Goal: Information Seeking & Learning: Learn about a topic

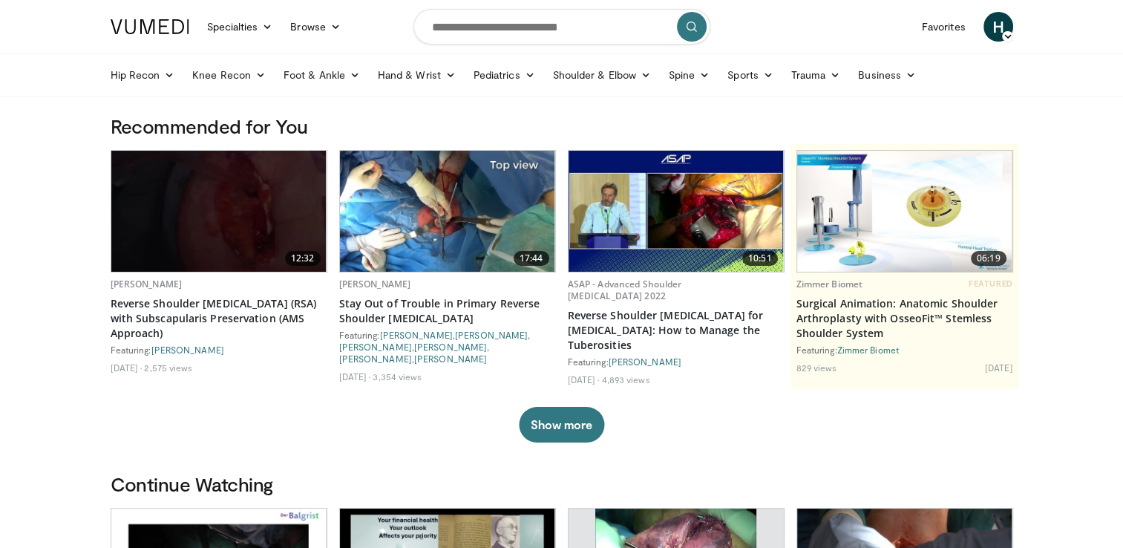
click at [698, 27] on button "submit" at bounding box center [692, 27] width 30 height 30
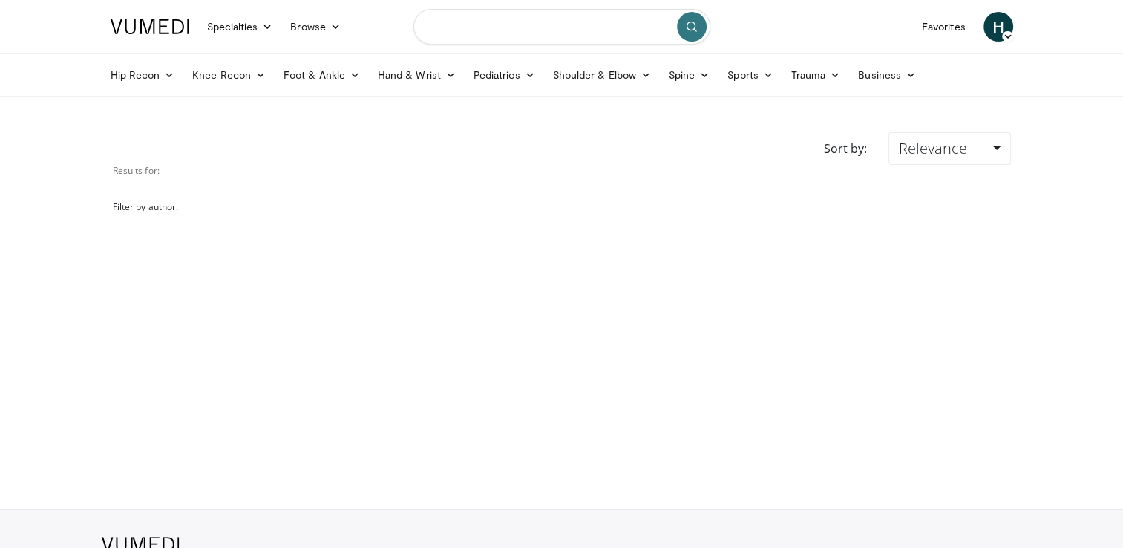
click at [598, 33] on input "Search topics, interventions" at bounding box center [561, 27] width 297 height 36
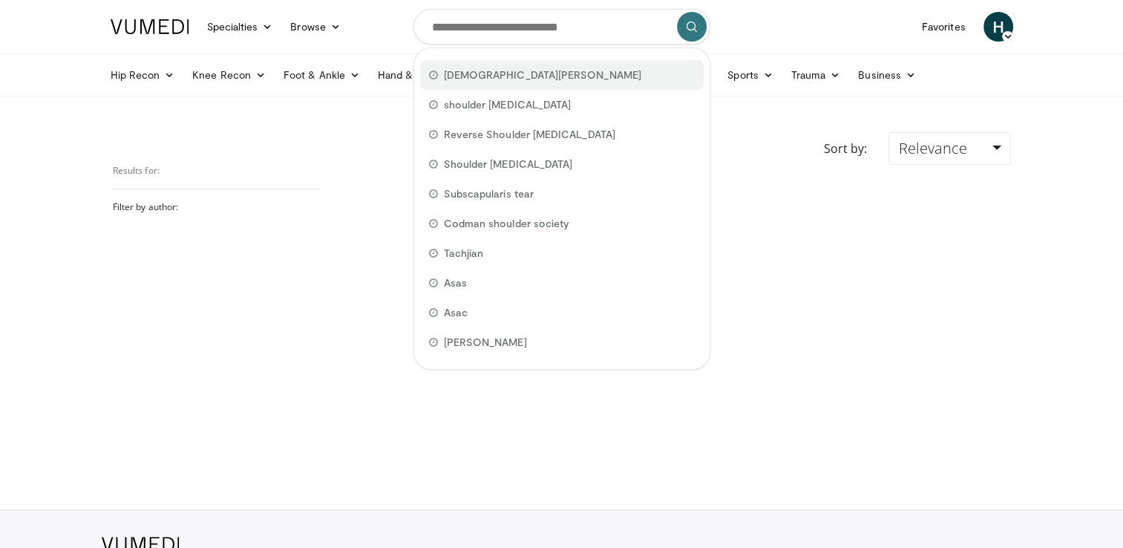
click at [481, 74] on span "Christian gerber" at bounding box center [542, 75] width 197 height 15
type input "**********"
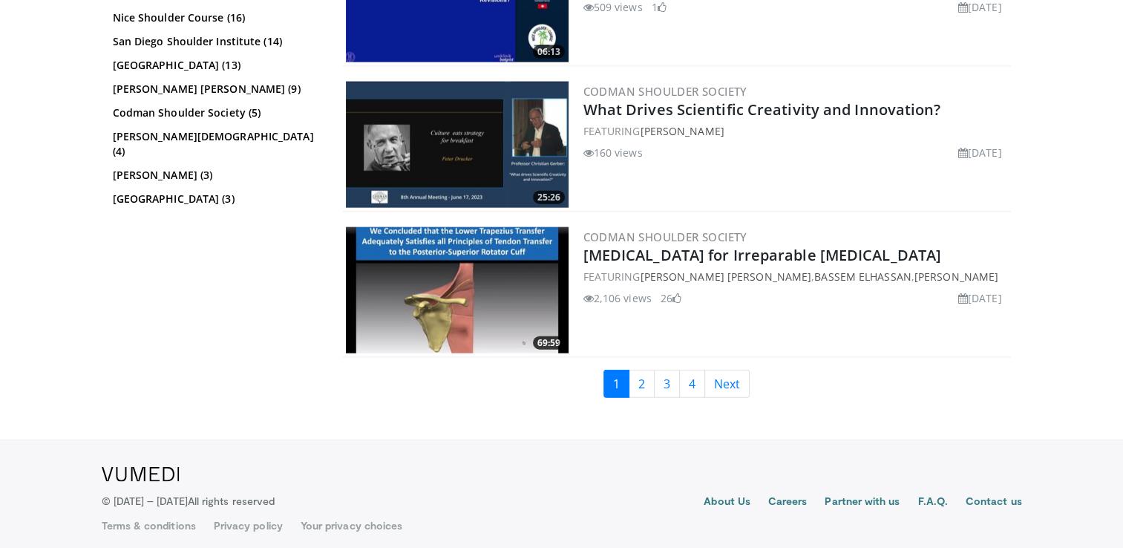
scroll to position [3447, 0]
click at [641, 375] on link "2" at bounding box center [642, 384] width 26 height 28
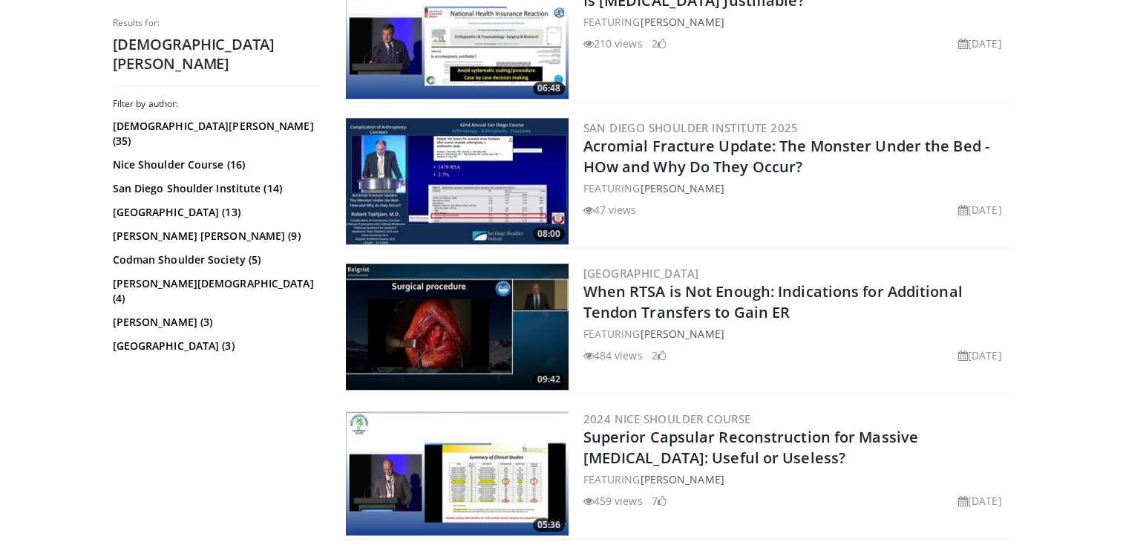
scroll to position [1262, 0]
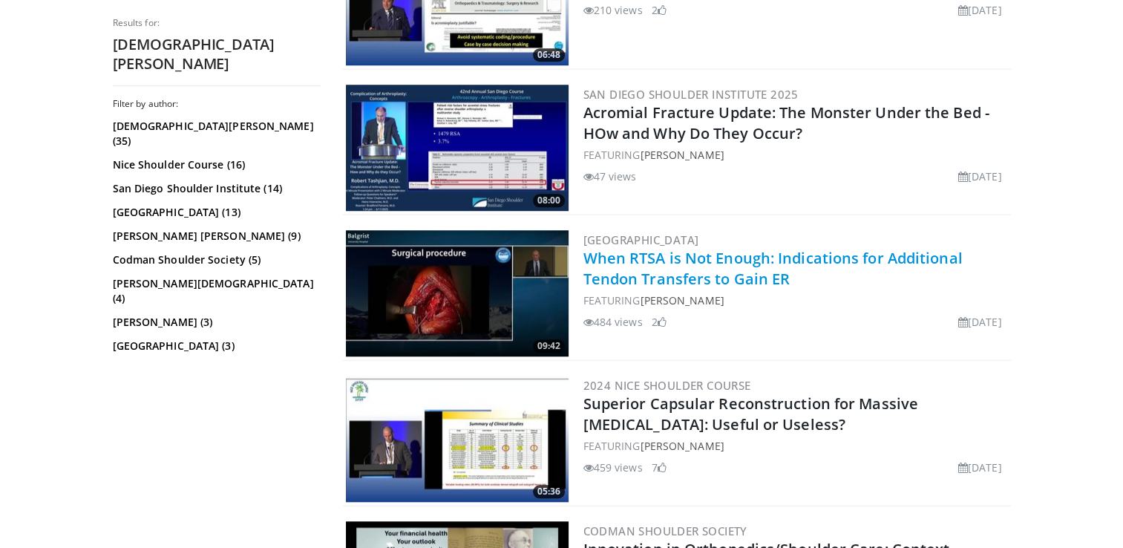
click at [615, 255] on link "When RTSA is Not Enough: Indications for Additional Tendon Transfers to Gain ER" at bounding box center [772, 268] width 379 height 41
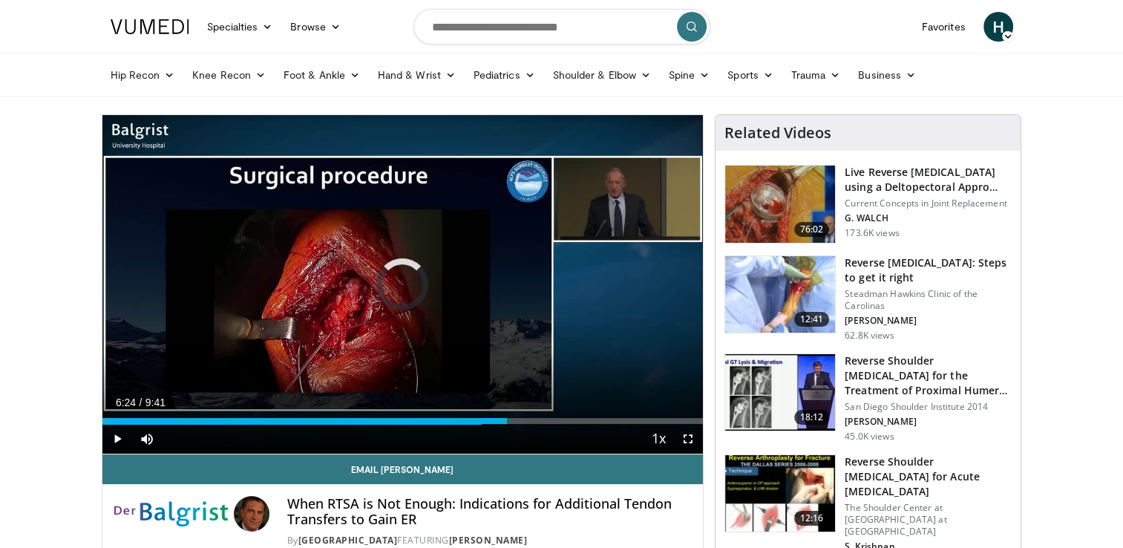
drag, startPoint x: 515, startPoint y: 422, endPoint x: 100, endPoint y: 428, distance: 415.0
click at [102, 432] on div "Current Time 6:24 / Duration 9:41 Play Skip Backward Skip Forward Mute 26% Load…" at bounding box center [402, 439] width 601 height 30
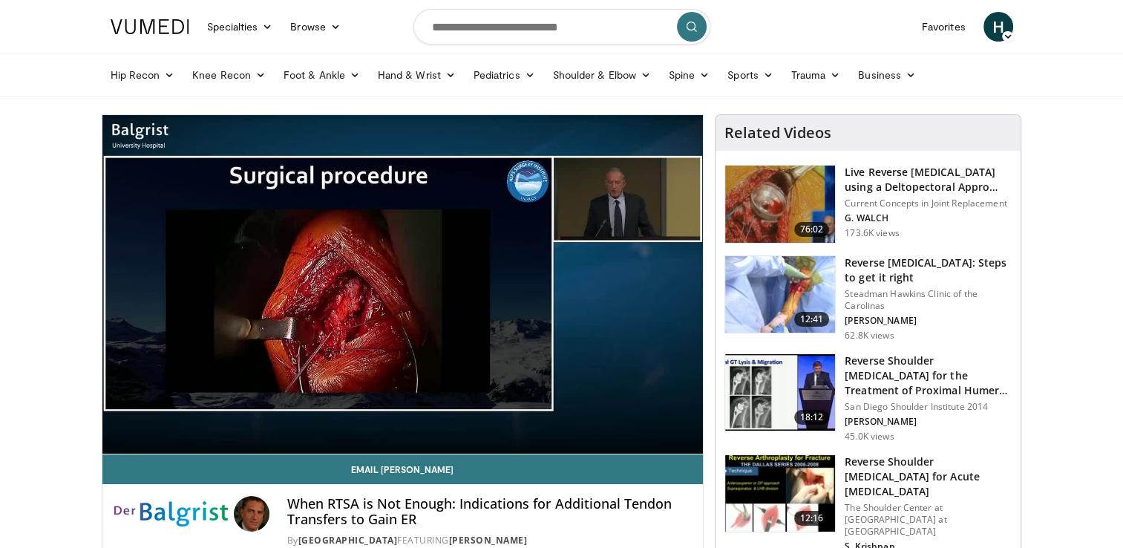
click at [145, 514] on img at bounding box center [171, 514] width 114 height 36
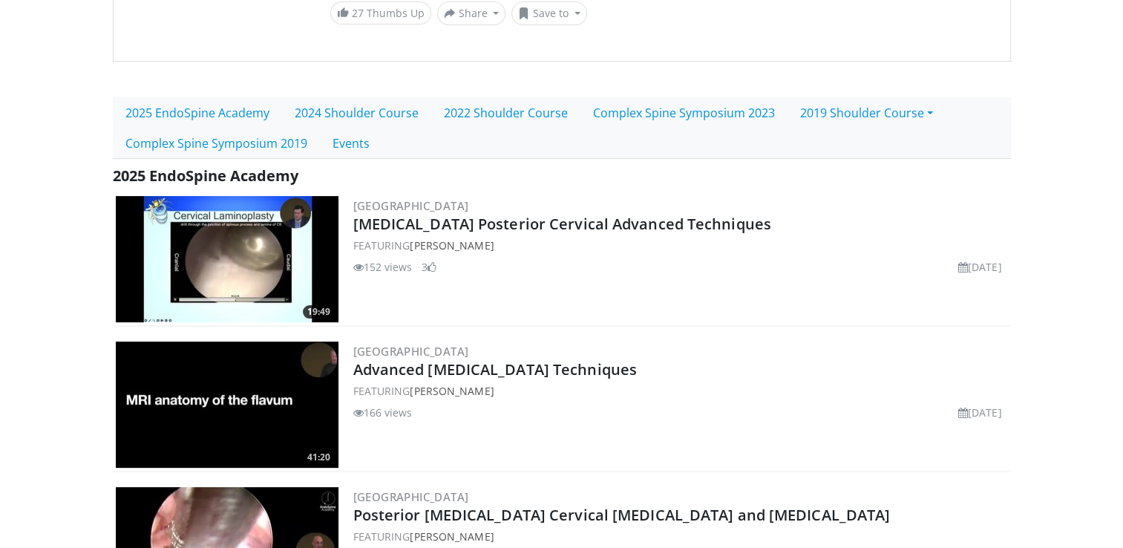
scroll to position [45, 0]
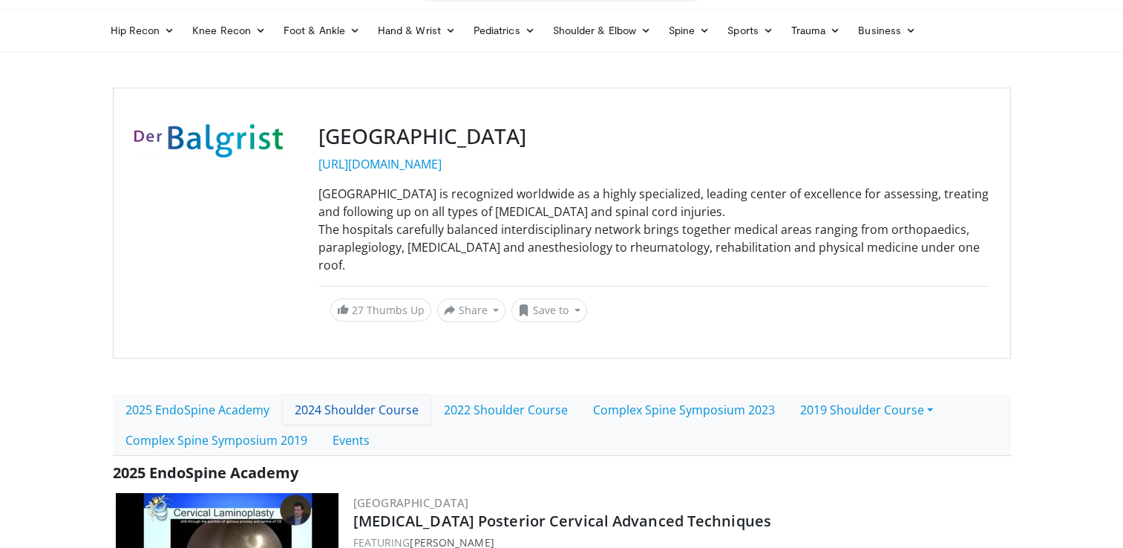
click at [369, 394] on link "2024 Shoulder Course" at bounding box center [356, 409] width 149 height 31
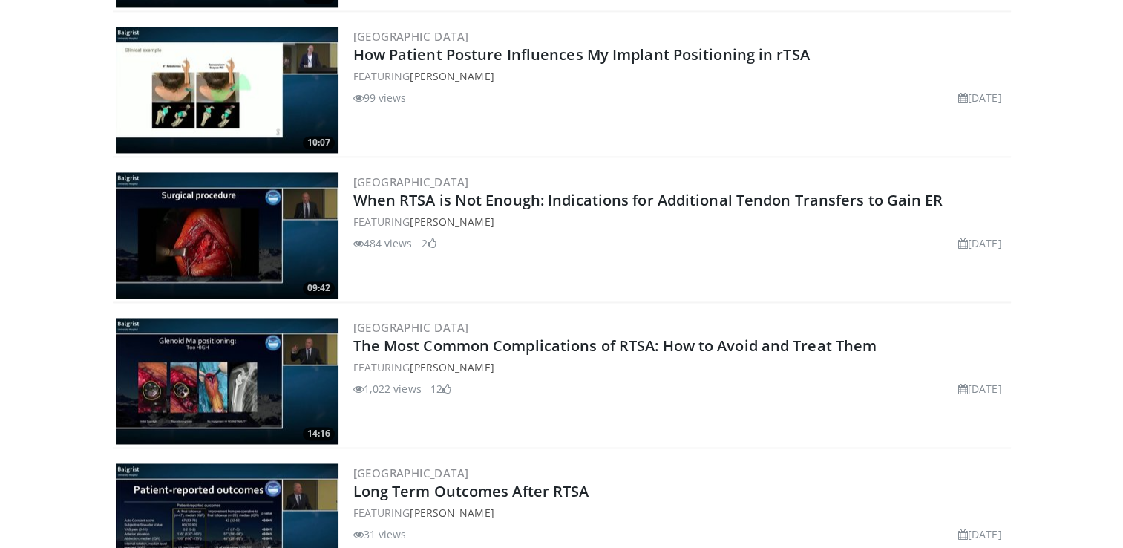
scroll to position [2301, 0]
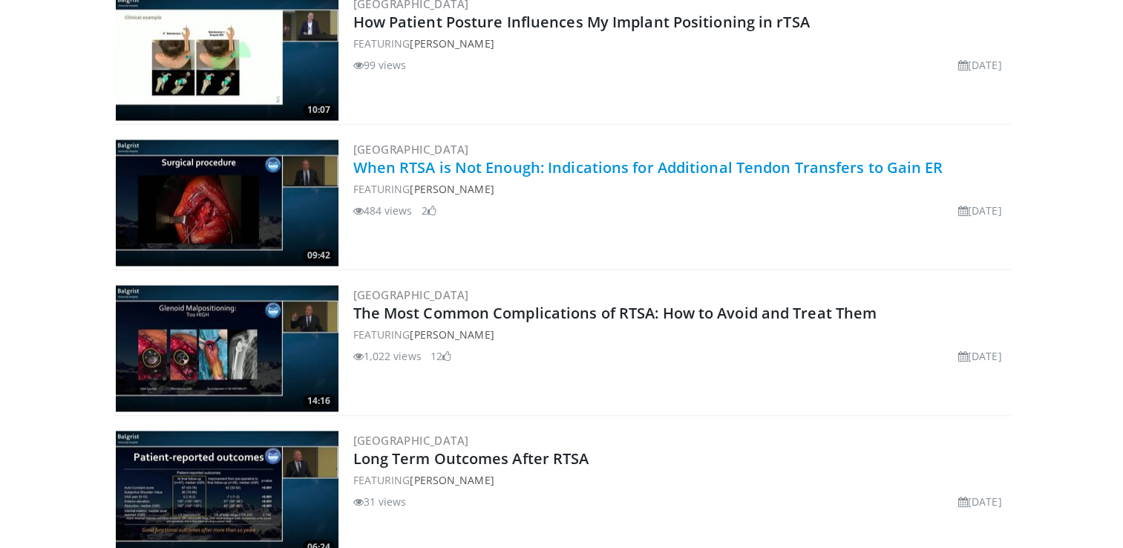
click at [550, 164] on link "When RTSA is Not Enough: Indications for Additional Tendon Transfers to Gain ER" at bounding box center [648, 167] width 590 height 20
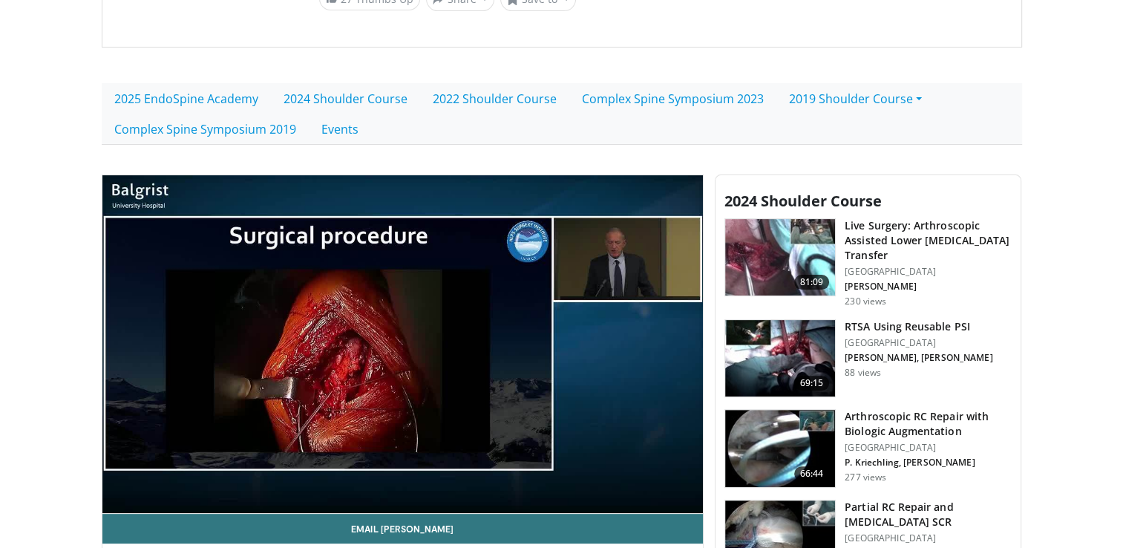
scroll to position [371, 0]
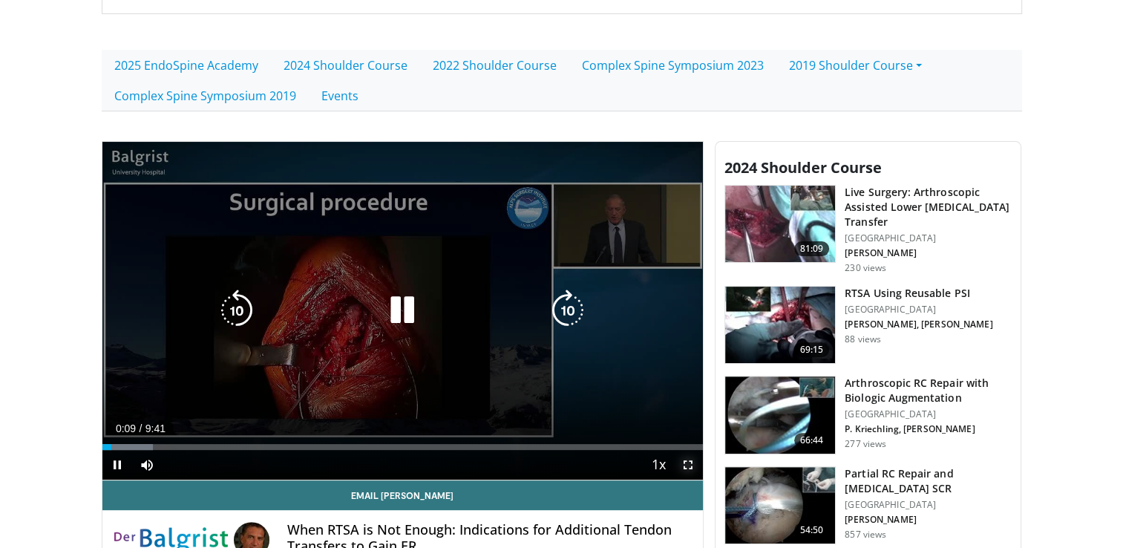
drag, startPoint x: 689, startPoint y: 461, endPoint x: 690, endPoint y: 517, distance: 55.7
click at [689, 461] on span "Video Player" at bounding box center [688, 465] width 30 height 30
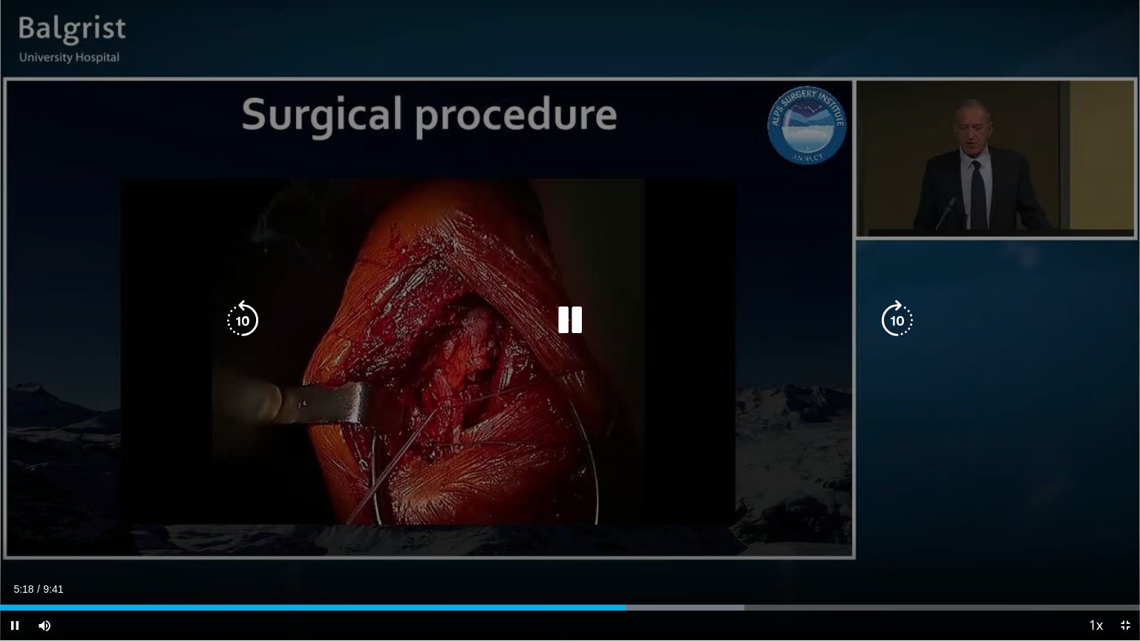
click at [573, 323] on icon "Video Player" at bounding box center [570, 321] width 42 height 42
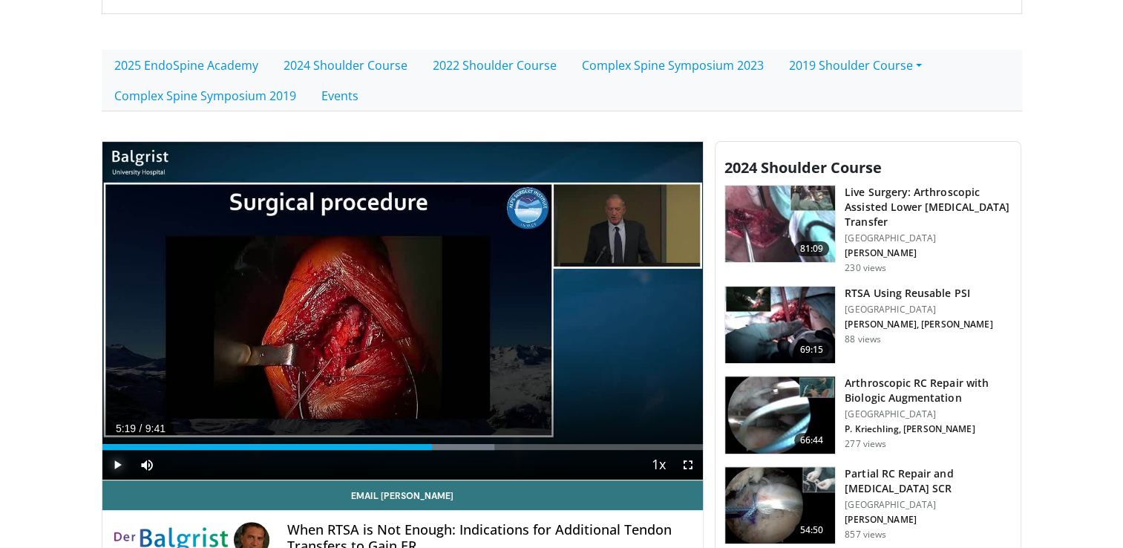
click at [119, 464] on span "Video Player" at bounding box center [117, 465] width 30 height 30
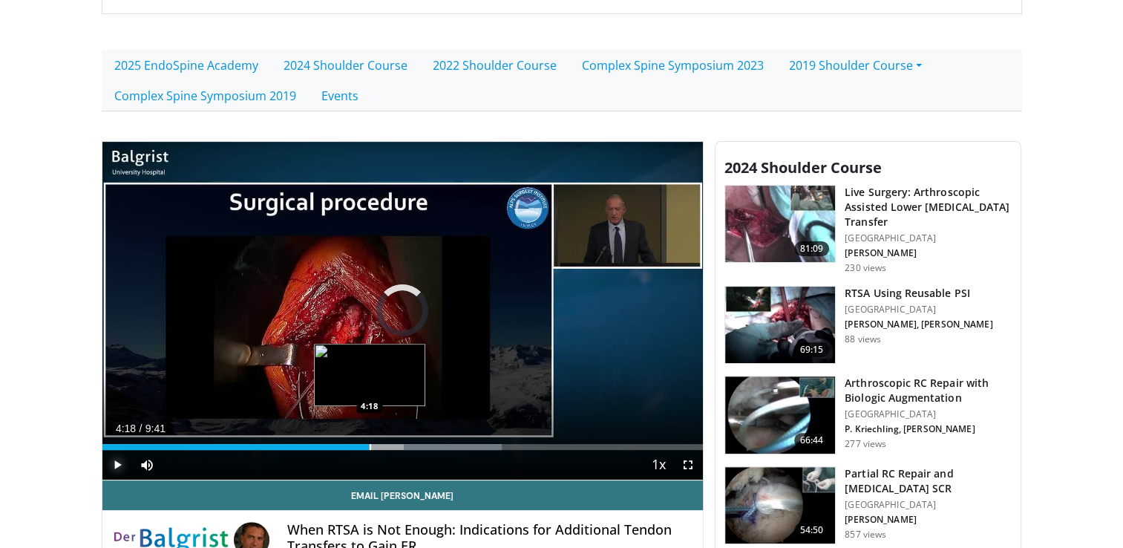
click at [370, 446] on div "Progress Bar" at bounding box center [370, 447] width 1 height 6
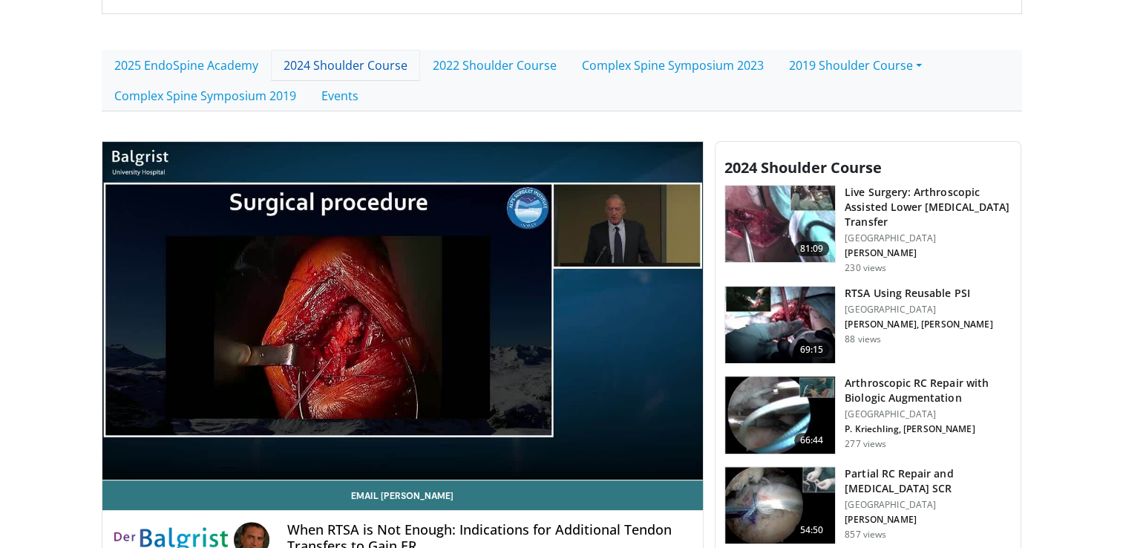
click at [326, 65] on link "2024 Shoulder Course" at bounding box center [345, 65] width 149 height 31
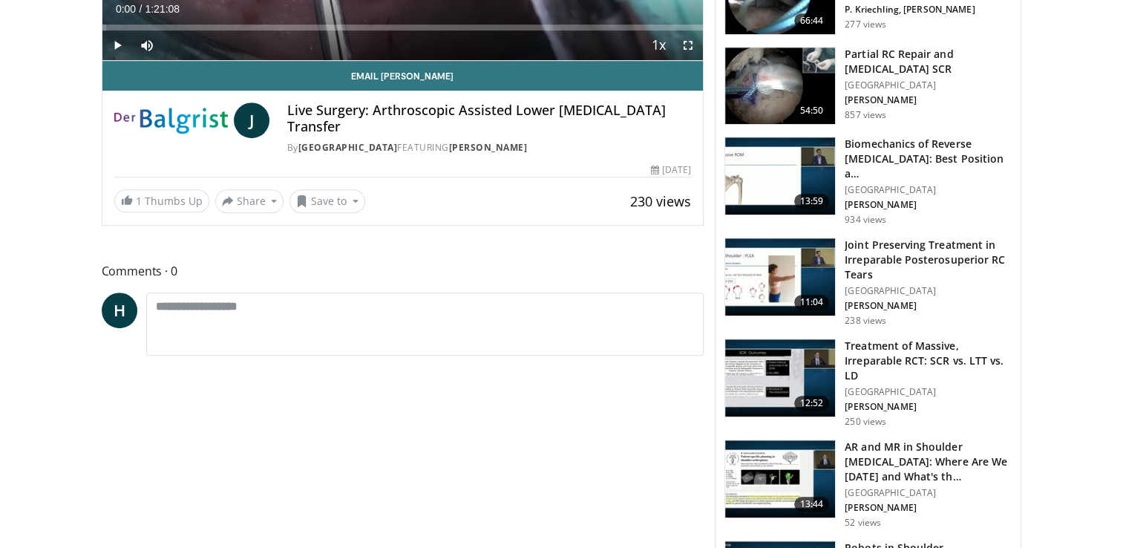
scroll to position [817, 0]
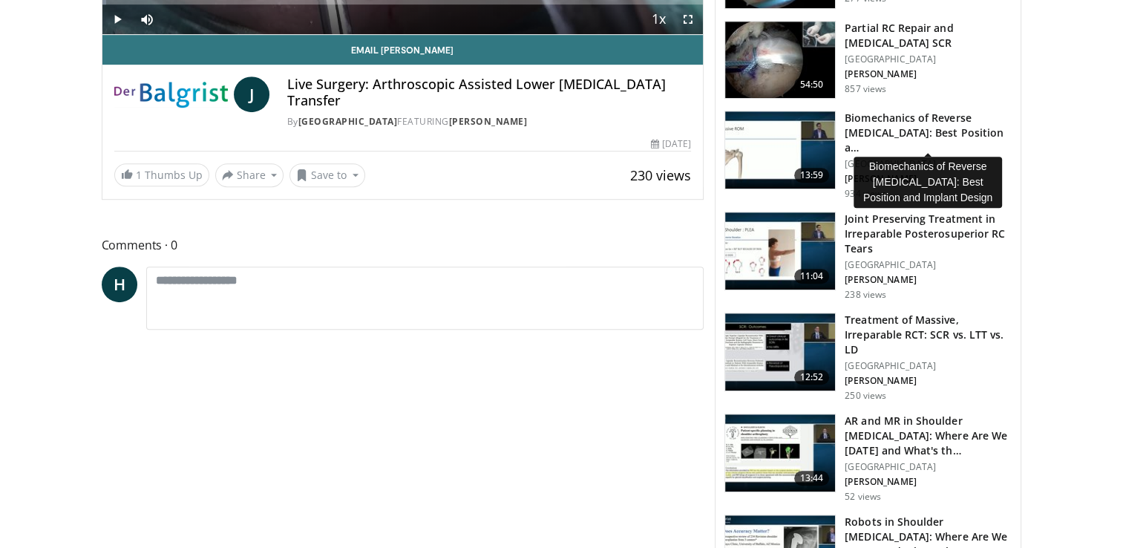
click at [873, 118] on h3 "Biomechanics of Reverse [MEDICAL_DATA]: Best Position a…" at bounding box center [928, 133] width 167 height 45
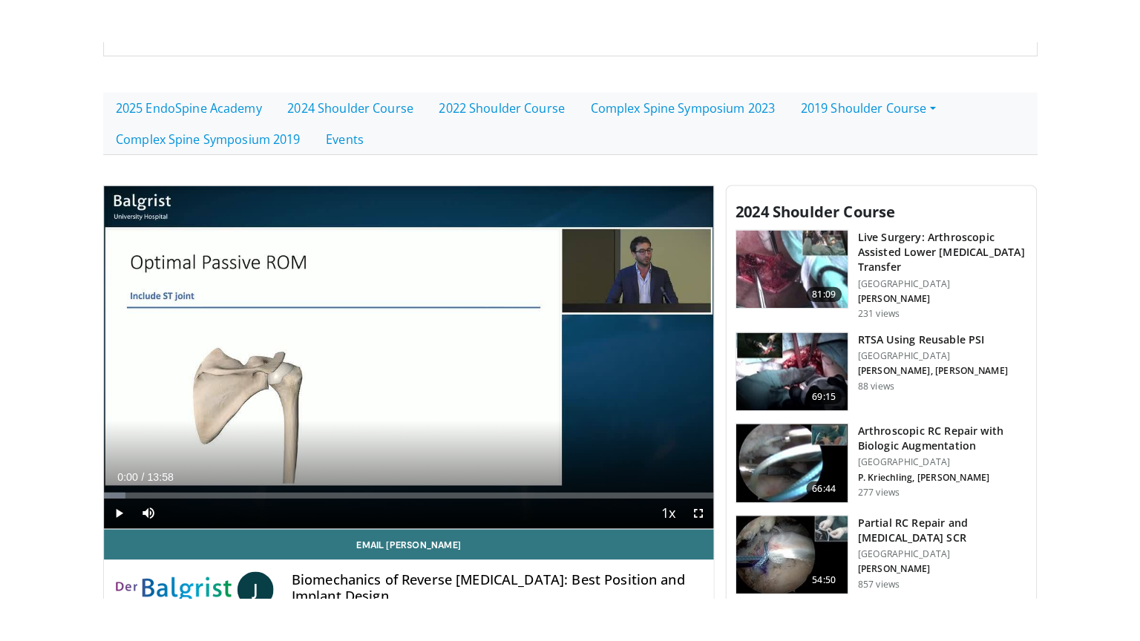
scroll to position [445, 0]
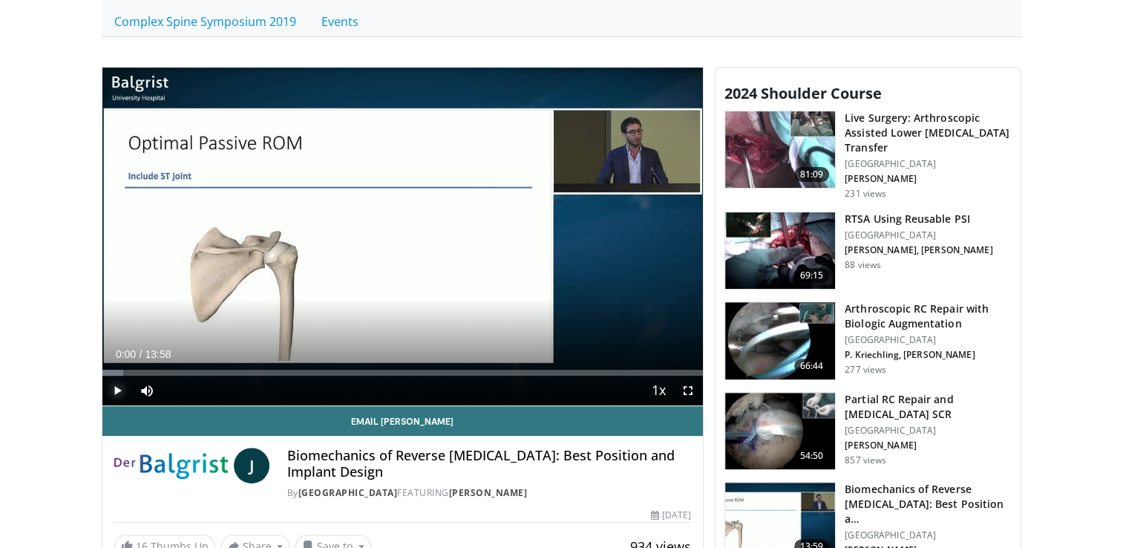
click at [113, 385] on span "Video Player" at bounding box center [117, 391] width 30 height 30
click at [685, 390] on span "Video Player" at bounding box center [688, 391] width 30 height 30
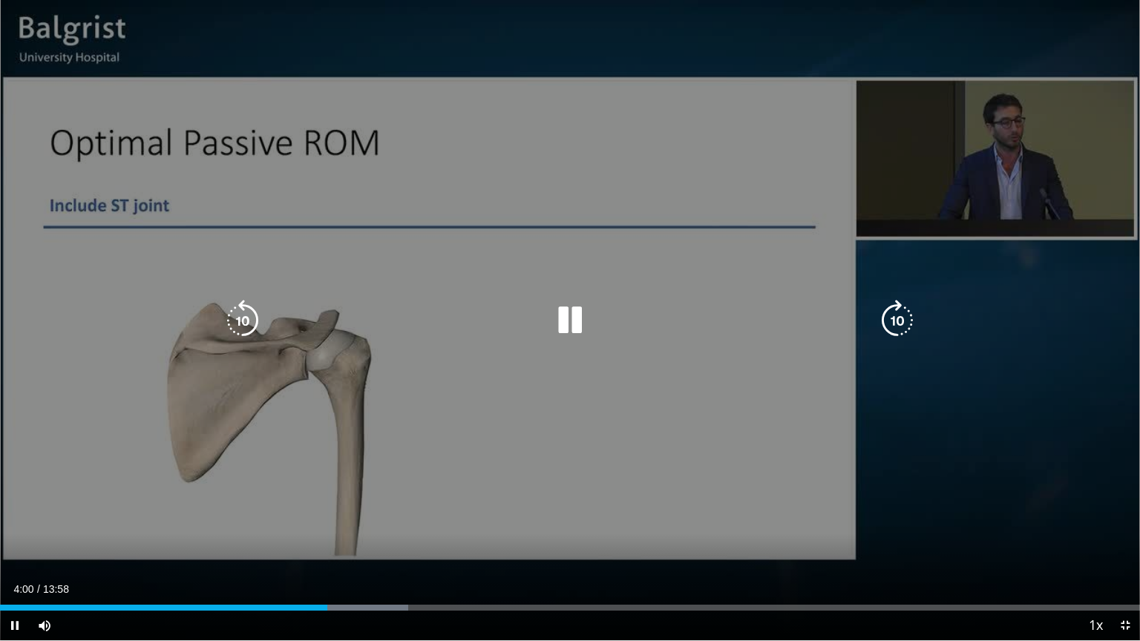
click at [574, 329] on icon "Video Player" at bounding box center [570, 321] width 42 height 42
click at [566, 315] on icon "Video Player" at bounding box center [570, 321] width 42 height 42
click at [563, 319] on icon "Video Player" at bounding box center [570, 321] width 42 height 42
click at [572, 319] on icon "Video Player" at bounding box center [570, 321] width 42 height 42
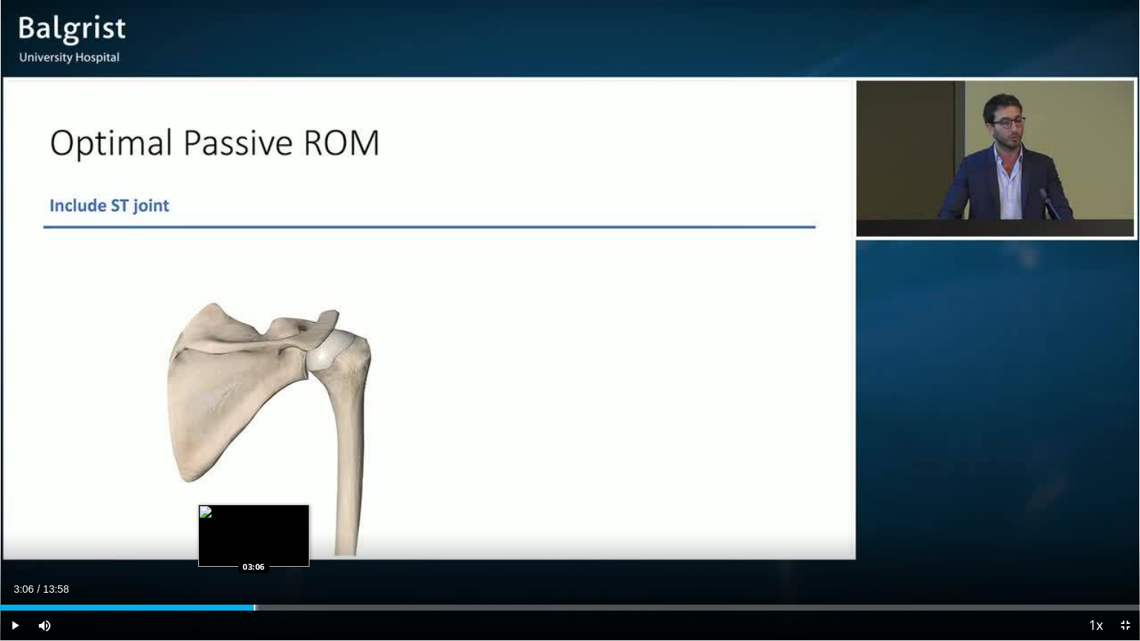
drag, startPoint x: 327, startPoint y: 606, endPoint x: 253, endPoint y: 606, distance: 73.5
click at [254, 547] on div "Progress Bar" at bounding box center [254, 608] width 1 height 6
drag, startPoint x: 255, startPoint y: 609, endPoint x: 223, endPoint y: 608, distance: 31.9
click at [224, 547] on div "Progress Bar" at bounding box center [224, 608] width 1 height 6
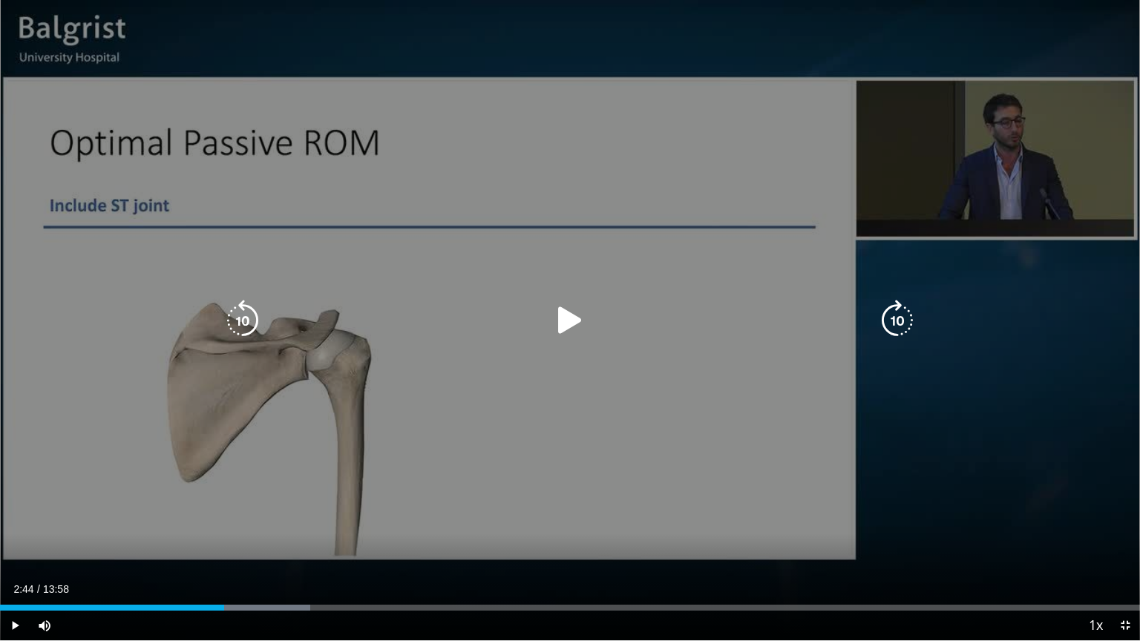
click at [567, 321] on icon "Video Player" at bounding box center [570, 321] width 42 height 42
click at [581, 45] on div "10 seconds Tap to unmute" at bounding box center [570, 320] width 1140 height 641
click at [569, 321] on icon "Video Player" at bounding box center [570, 321] width 42 height 42
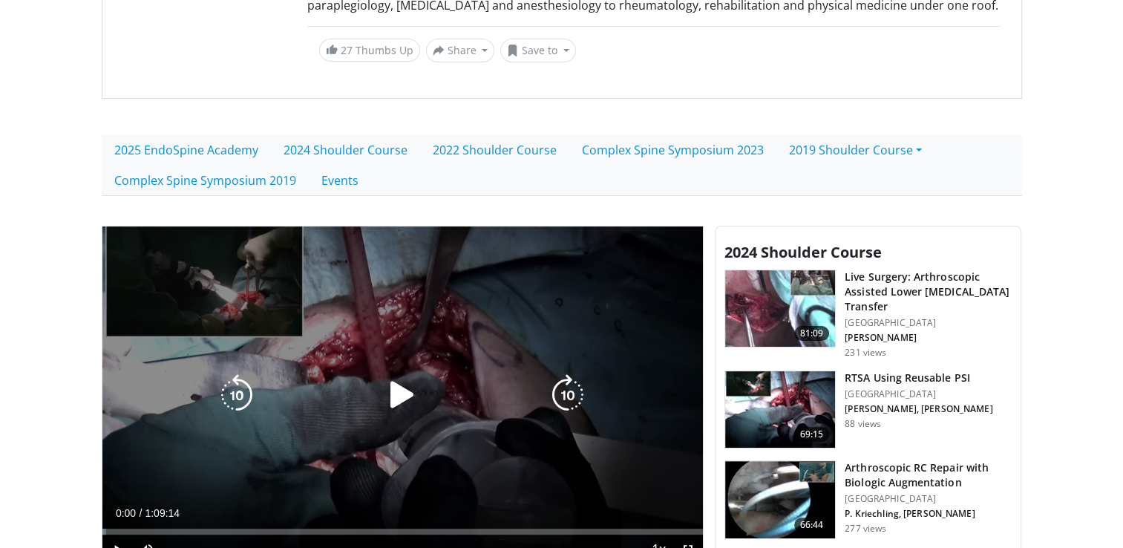
scroll to position [371, 0]
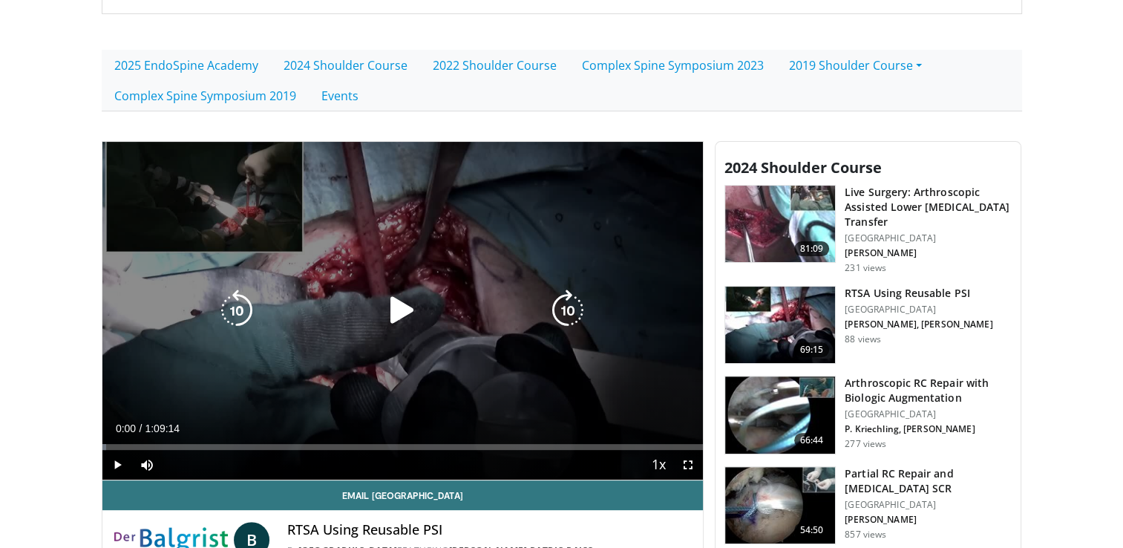
click at [402, 321] on icon "Video Player" at bounding box center [403, 310] width 42 height 42
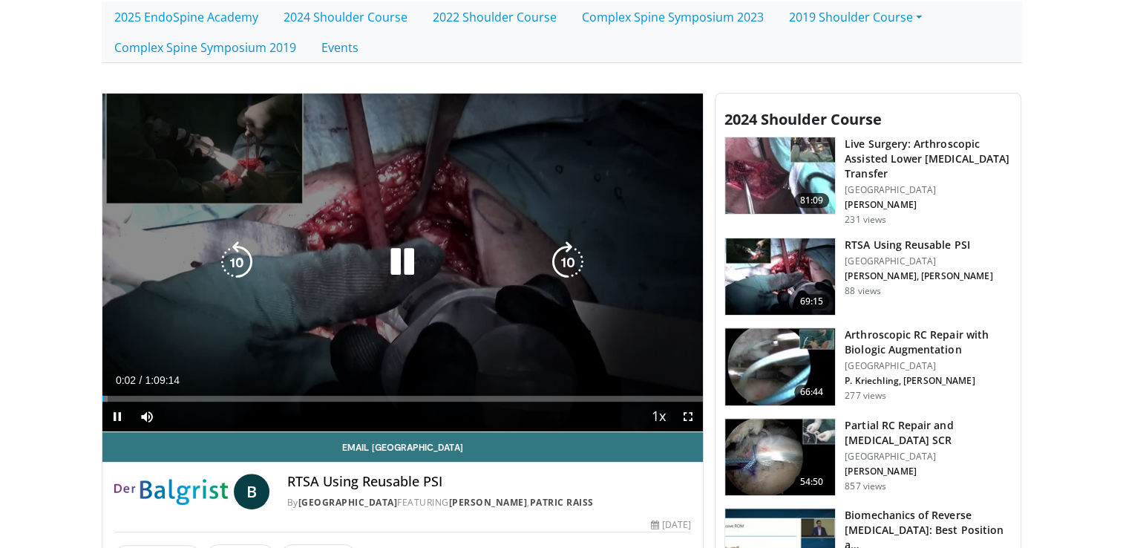
scroll to position [445, 0]
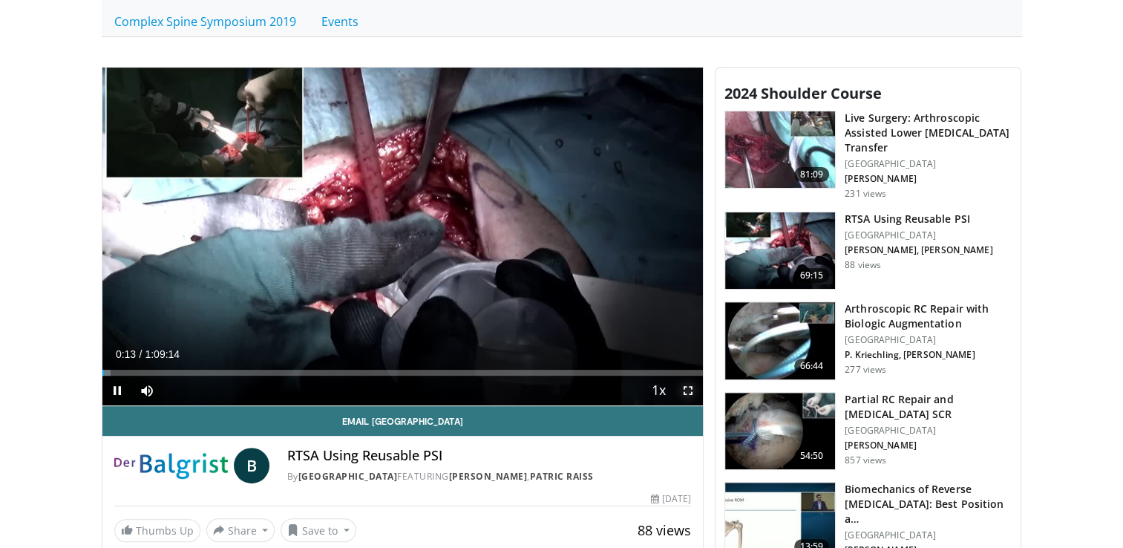
click at [685, 387] on span "Video Player" at bounding box center [688, 391] width 30 height 30
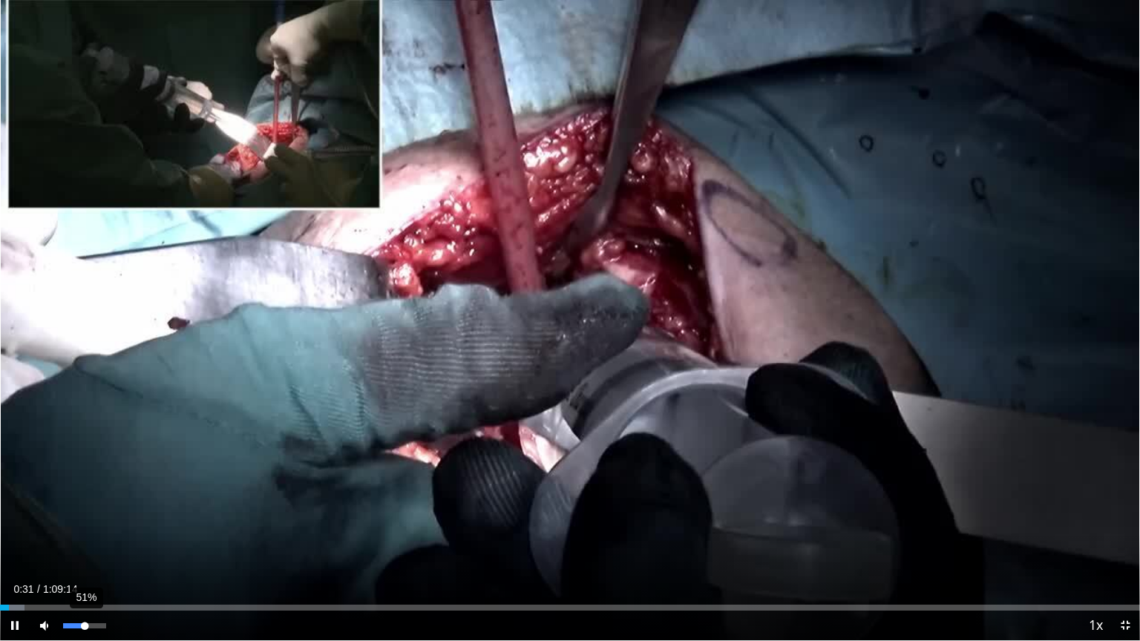
click at [85, 547] on div "51%" at bounding box center [85, 626] width 52 height 30
drag, startPoint x: 7, startPoint y: 603, endPoint x: 119, endPoint y: 603, distance: 112.1
click at [119, 547] on div "Loaded : 0.00% 0:06:02 0:06:13" at bounding box center [570, 604] width 1140 height 14
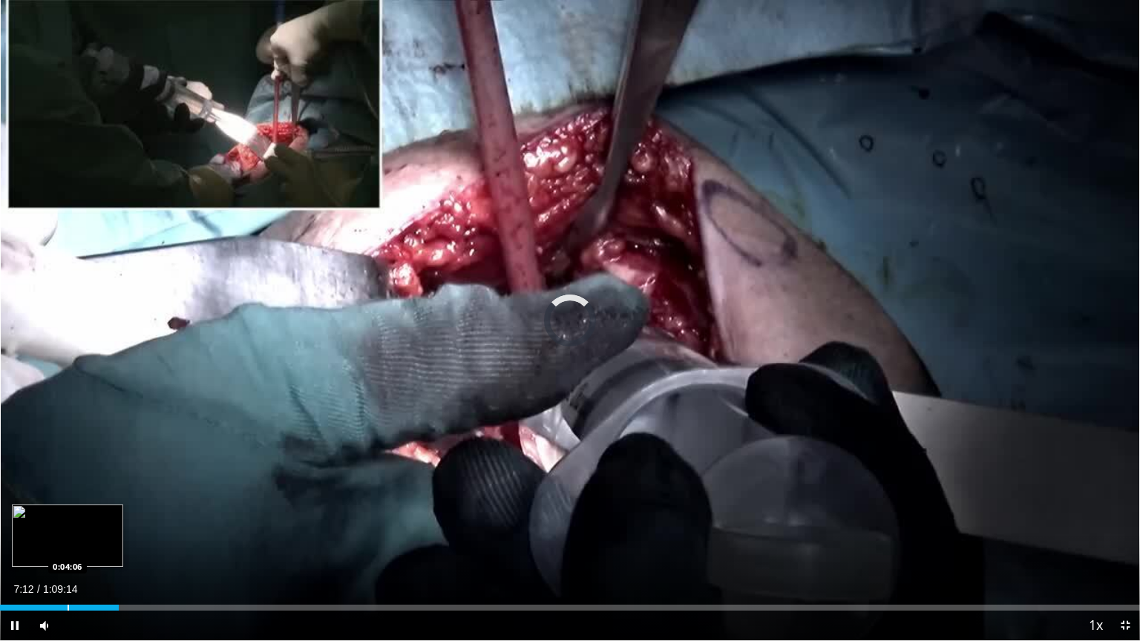
click at [68, 547] on div "Progress Bar" at bounding box center [68, 608] width 1 height 6
click at [95, 547] on div "Progress Bar" at bounding box center [95, 608] width 1 height 6
click at [128, 547] on div "Progress Bar" at bounding box center [128, 608] width 1 height 6
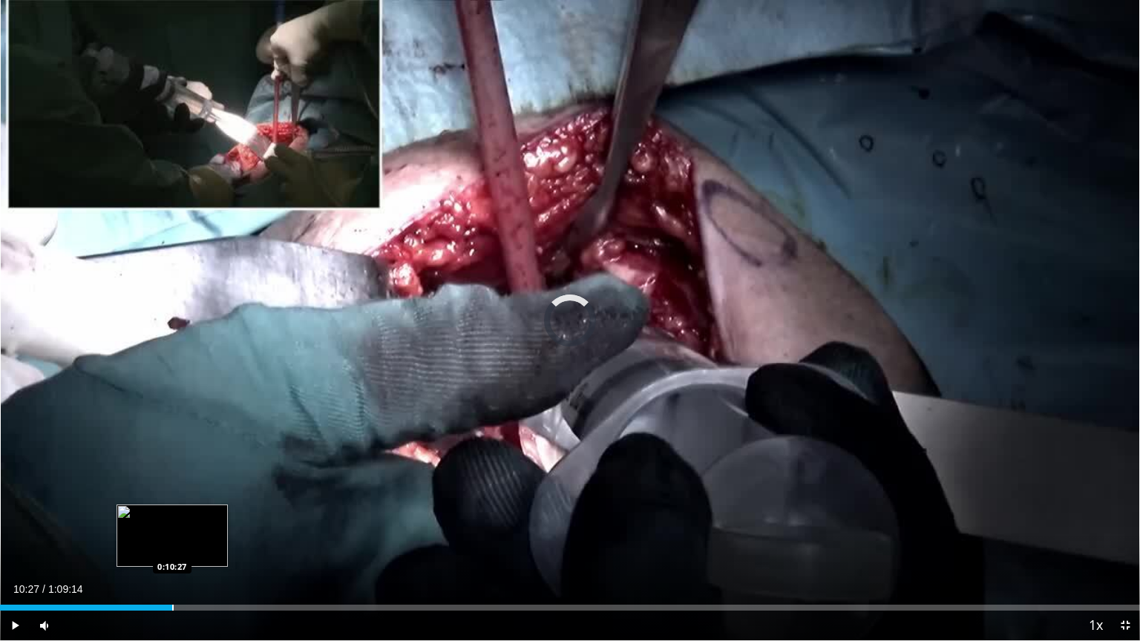
click at [172, 547] on div "Progress Bar" at bounding box center [172, 608] width 1 height 6
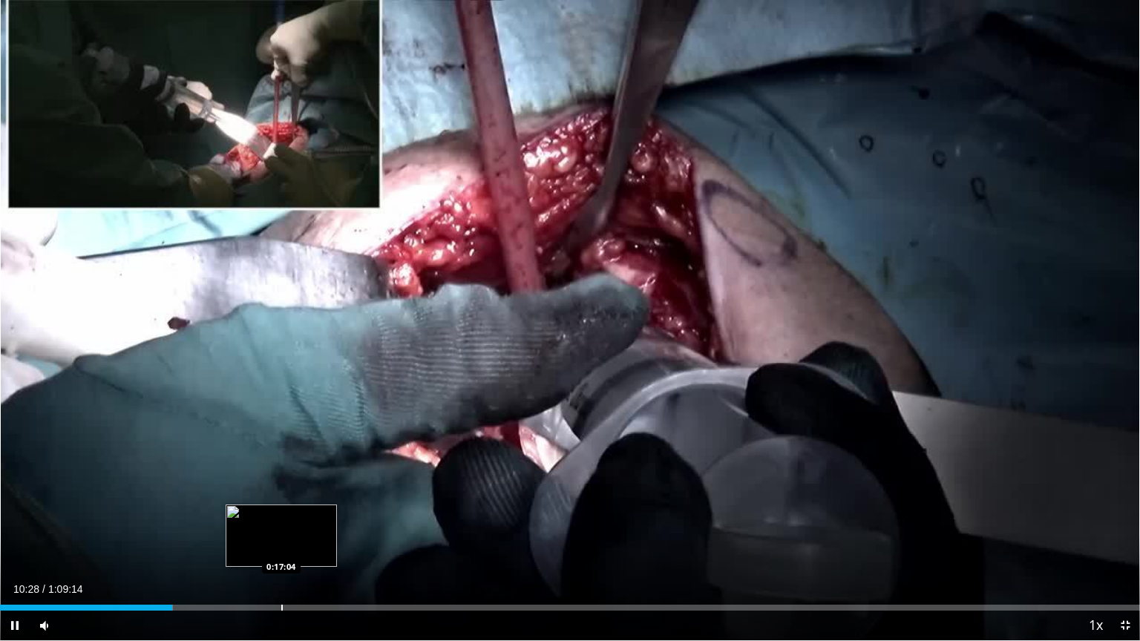
click at [281, 547] on div "Progress Bar" at bounding box center [281, 608] width 1 height 6
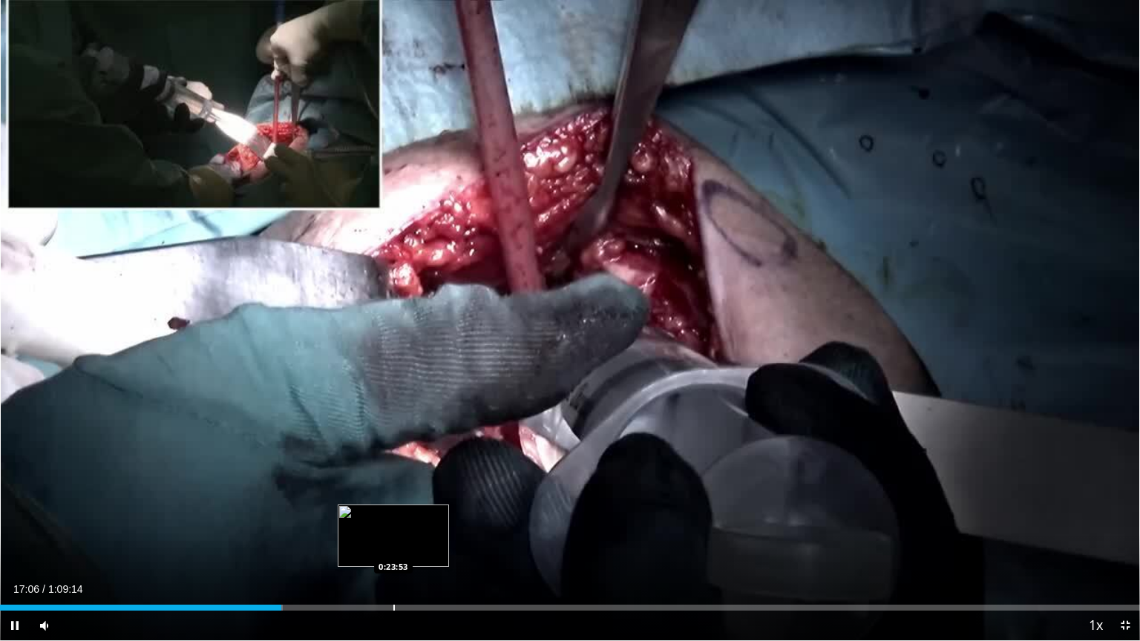
click at [393, 547] on div "Progress Bar" at bounding box center [393, 608] width 1 height 6
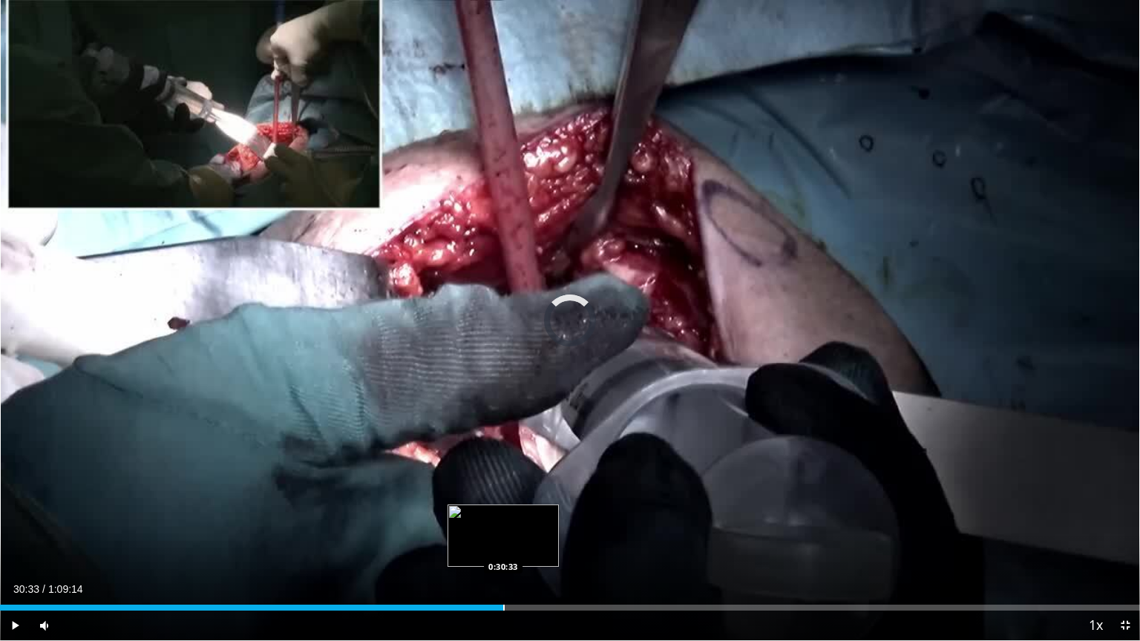
click at [503, 547] on div "Progress Bar" at bounding box center [503, 608] width 1 height 6
click at [524, 547] on div "Loaded : 45.02% 0:30:38 0:31:43" at bounding box center [570, 604] width 1140 height 14
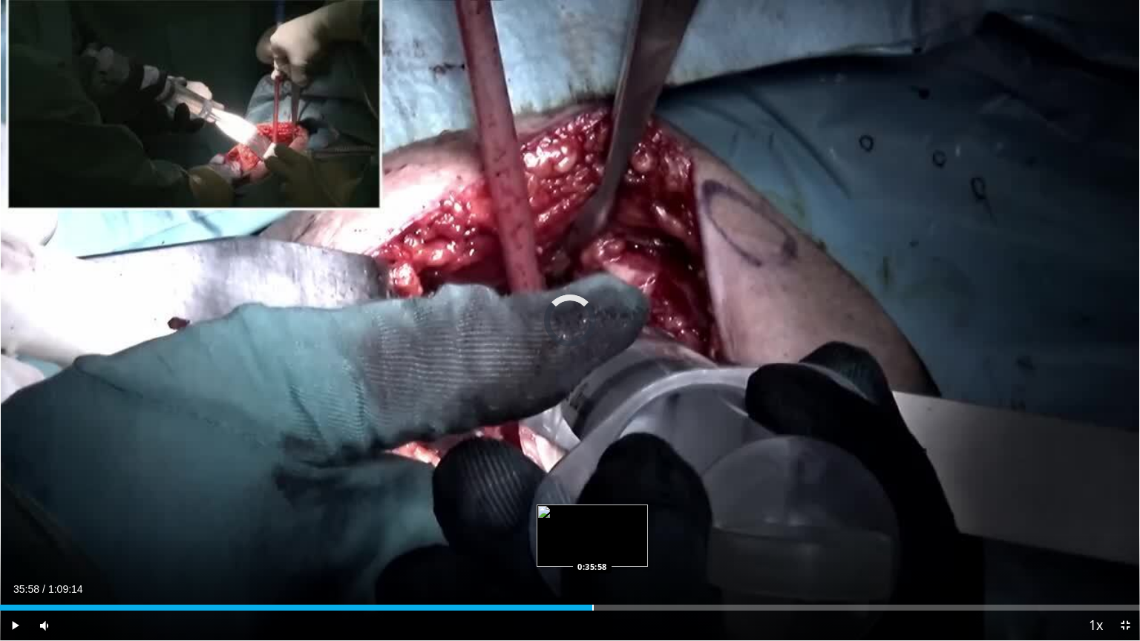
click at [592, 547] on div "Progress Bar" at bounding box center [592, 608] width 1 height 6
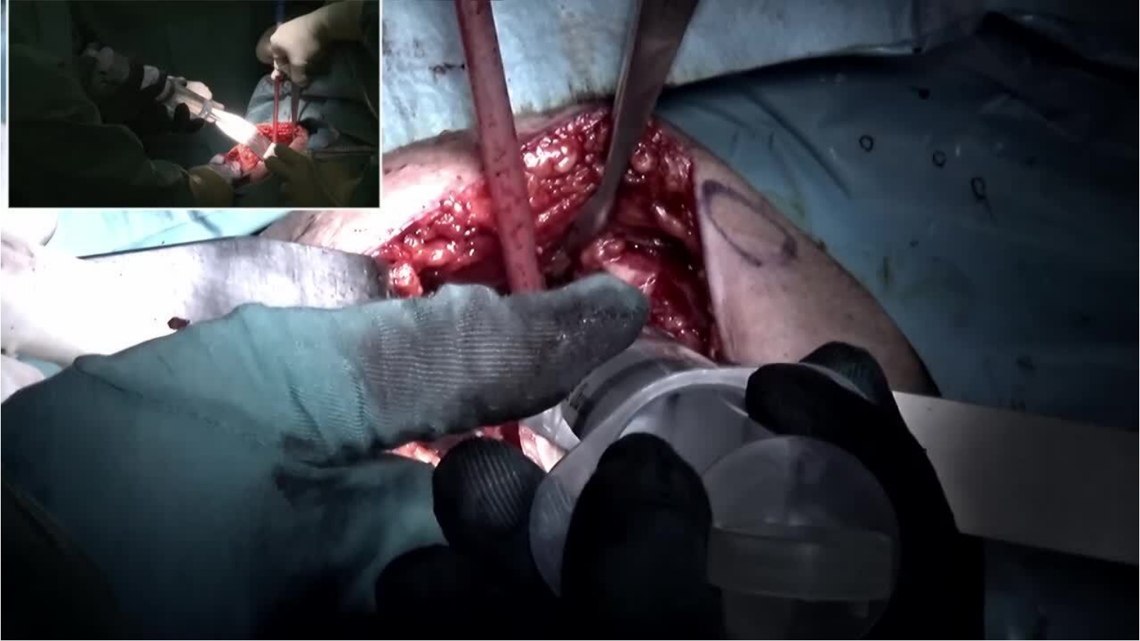
click at [675, 547] on div "10 seconds Tap to unmute" at bounding box center [570, 320] width 1140 height 641
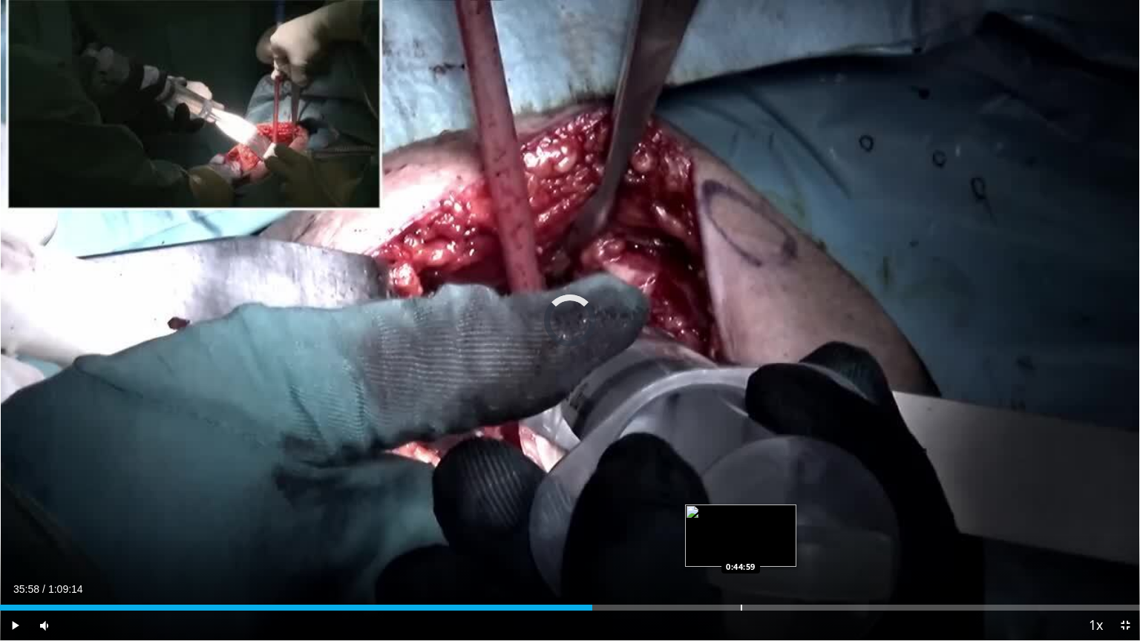
click at [741, 547] on div "Progress Bar" at bounding box center [741, 608] width 1 height 6
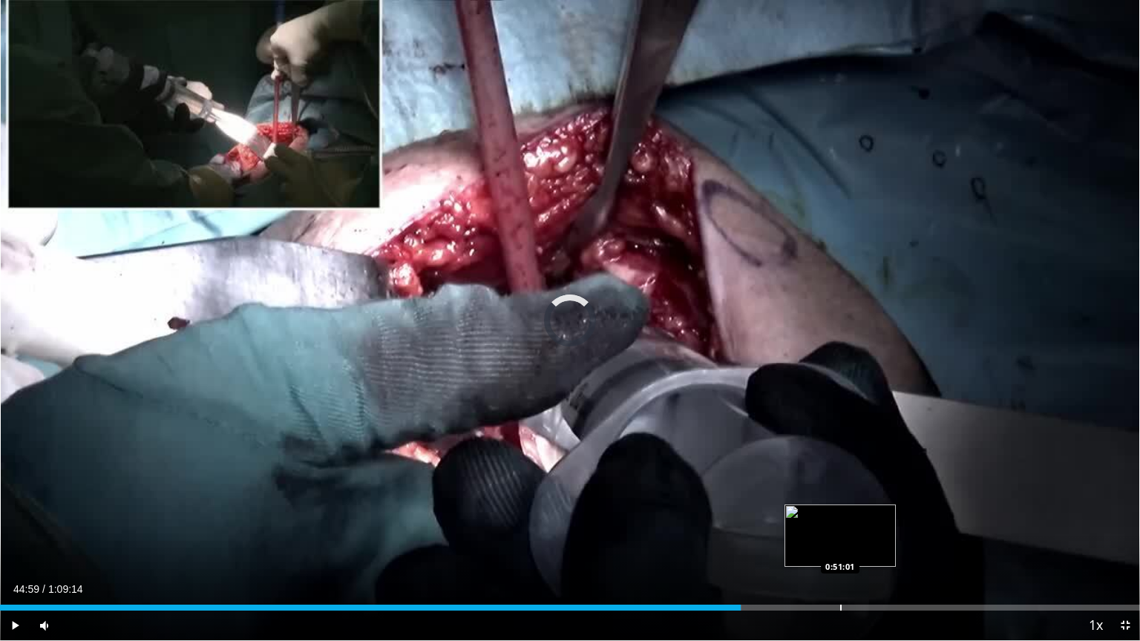
click at [840, 547] on div "Progress Bar" at bounding box center [840, 608] width 1 height 6
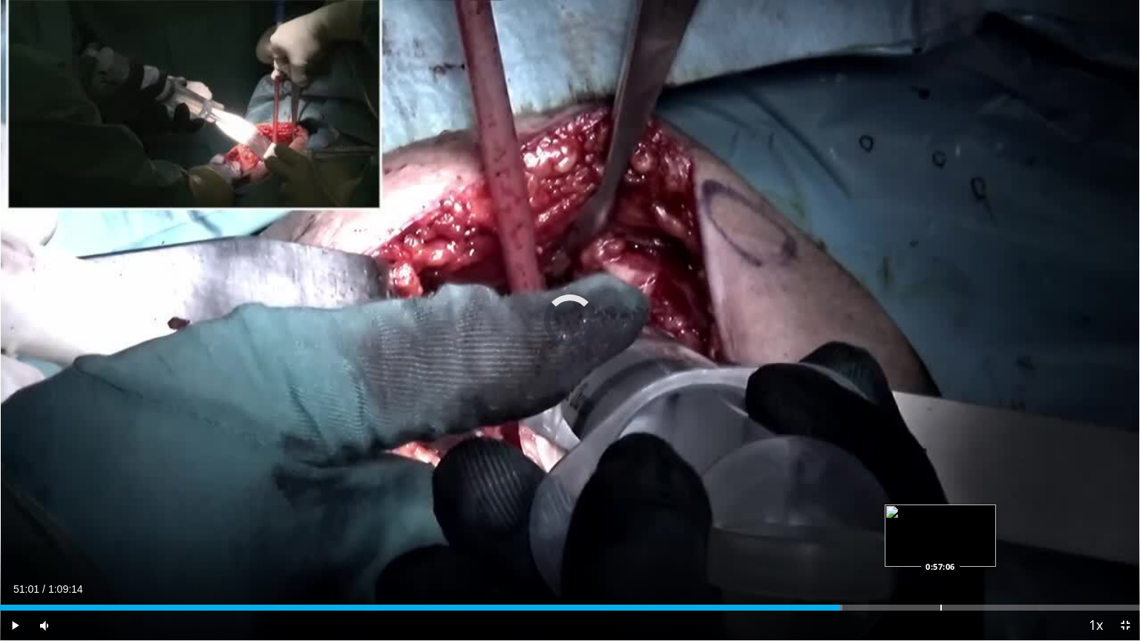
click at [941, 547] on div "Loaded : 73.90% 0:51:01 0:57:06" at bounding box center [570, 604] width 1140 height 14
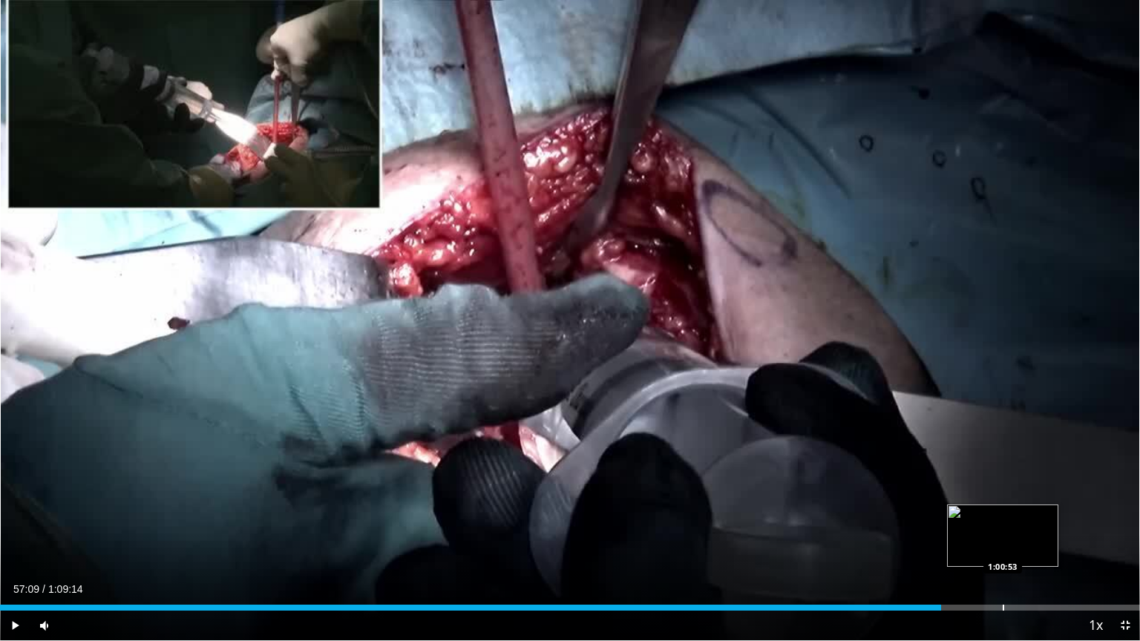
click at [1004, 547] on div "Loaded : 82.57% 0:57:09 1:00:53" at bounding box center [570, 604] width 1140 height 14
click at [1049, 547] on div "Loaded : 88.11% 1:00:59 1:03:38" at bounding box center [570, 604] width 1140 height 14
click at [9, 547] on span "Video Player" at bounding box center [15, 626] width 30 height 30
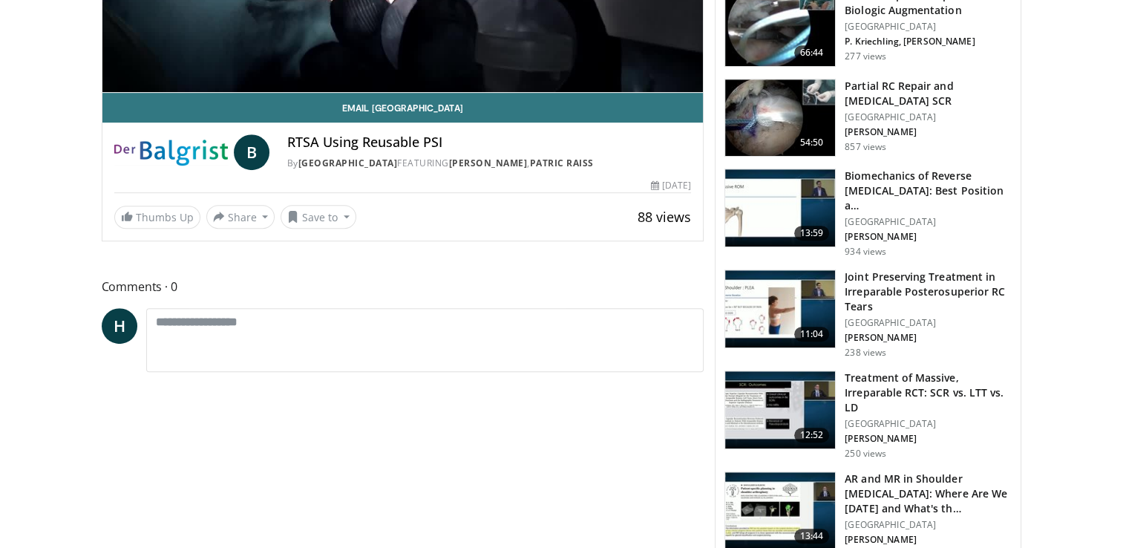
scroll to position [772, 0]
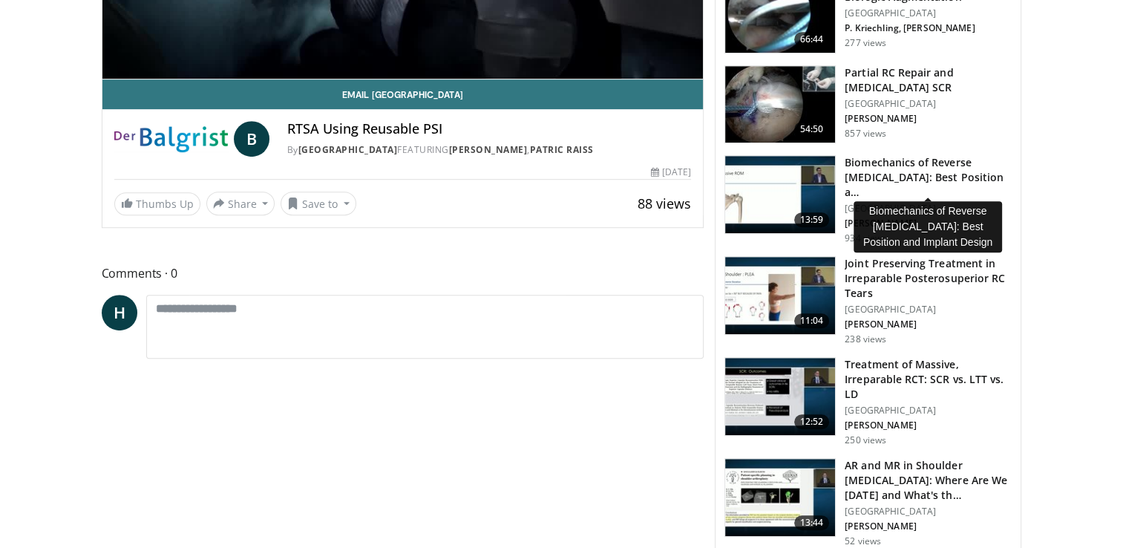
click at [874, 161] on h3 "Biomechanics of Reverse [MEDICAL_DATA]: Best Position a…" at bounding box center [928, 177] width 167 height 45
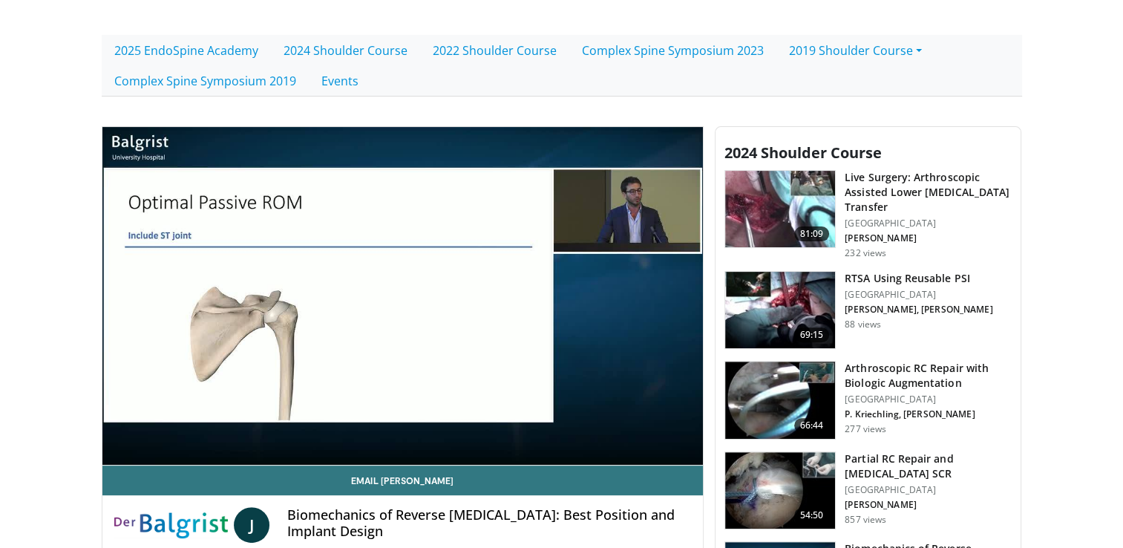
scroll to position [405, 0]
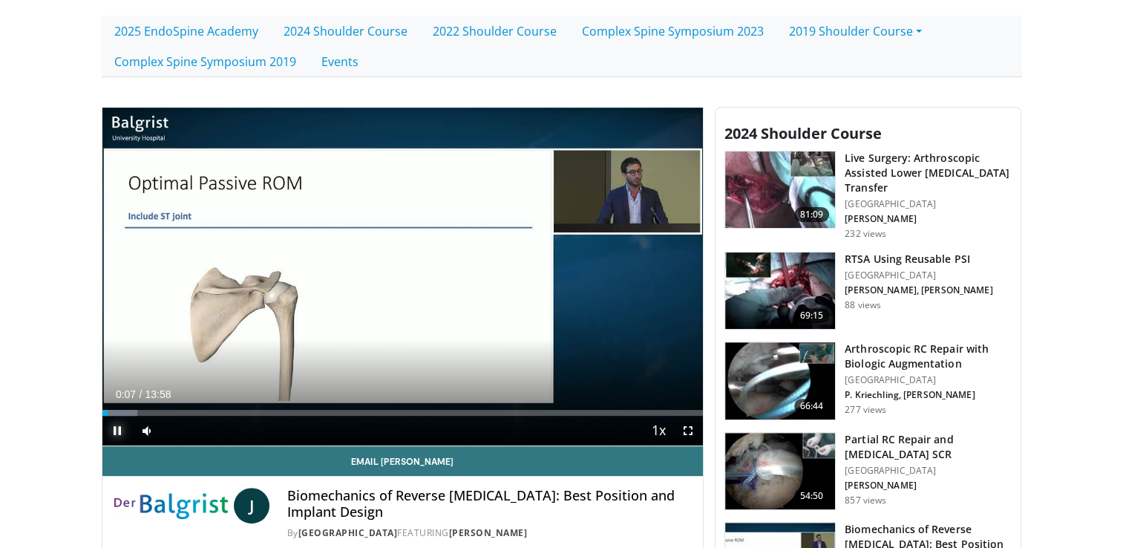
click at [117, 426] on span "Video Player" at bounding box center [117, 431] width 30 height 30
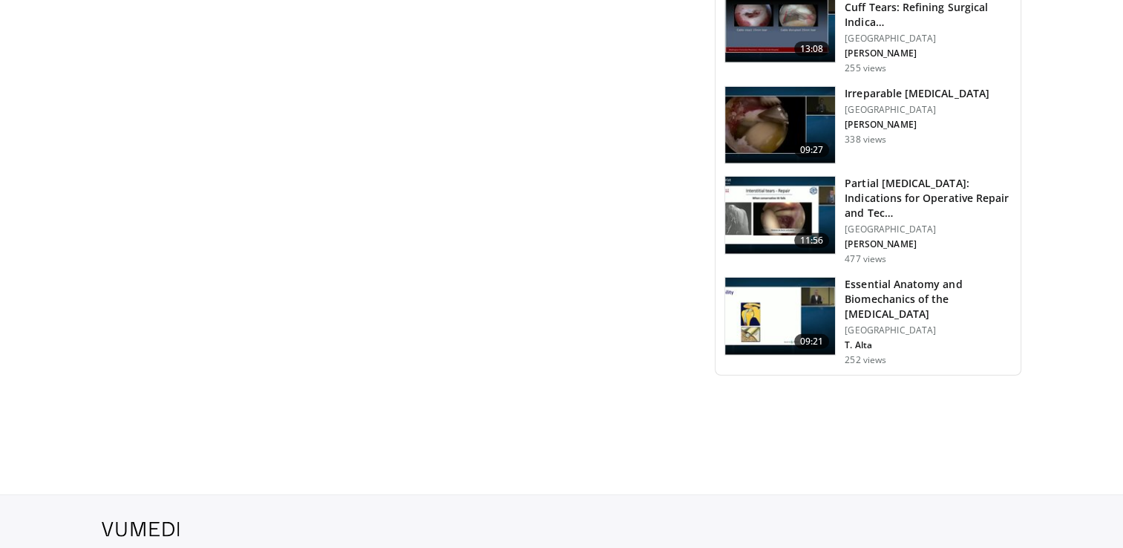
scroll to position [3849, 0]
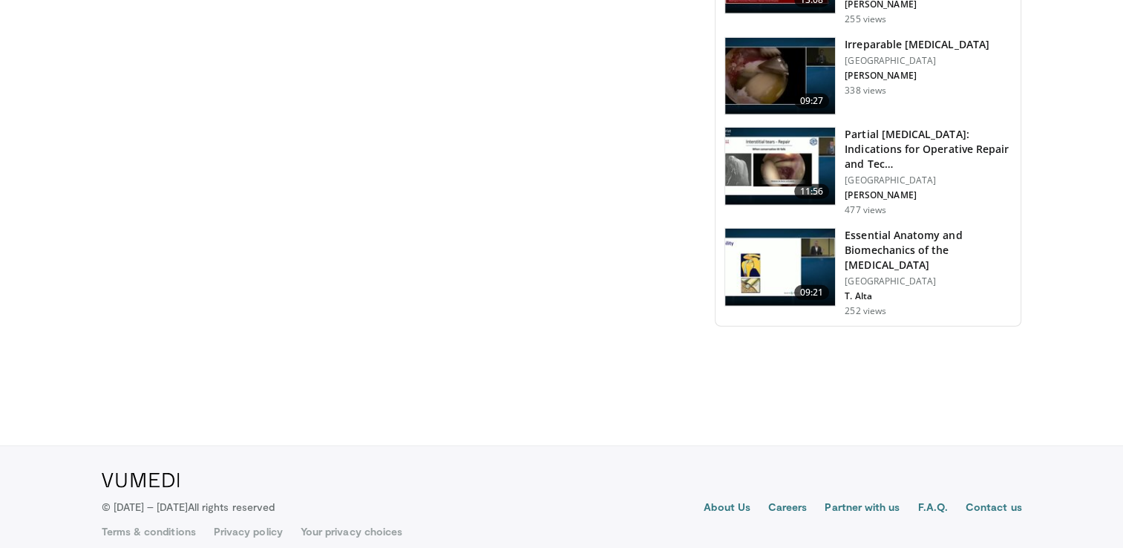
click at [925, 230] on h3 "Essential Anatomy and Biomechanics of the [MEDICAL_DATA]" at bounding box center [928, 250] width 167 height 45
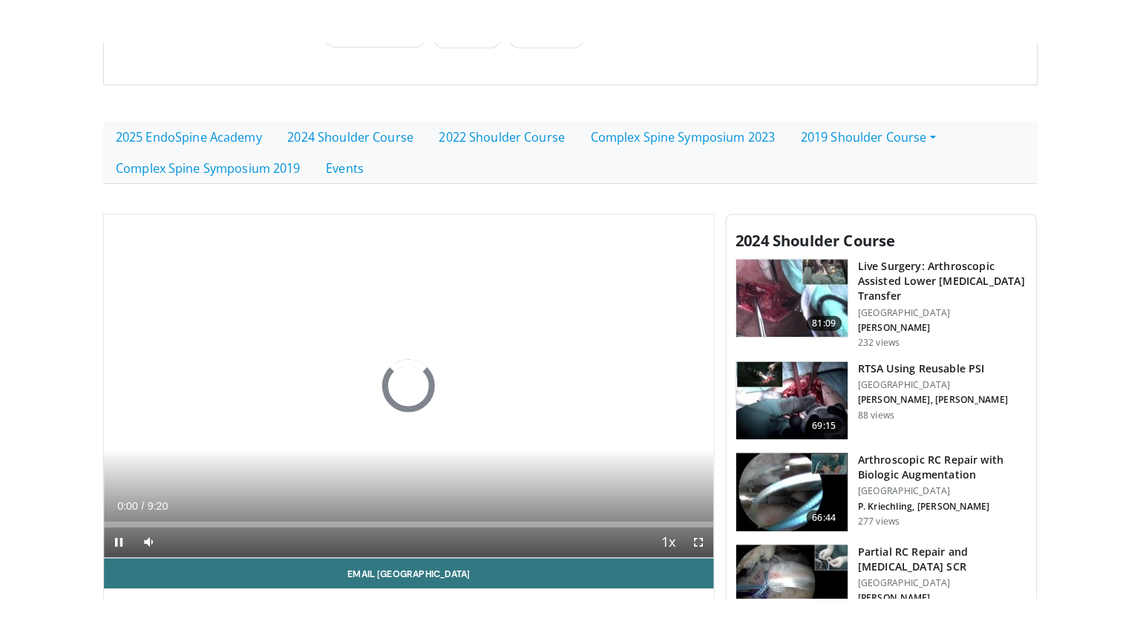
scroll to position [356, 0]
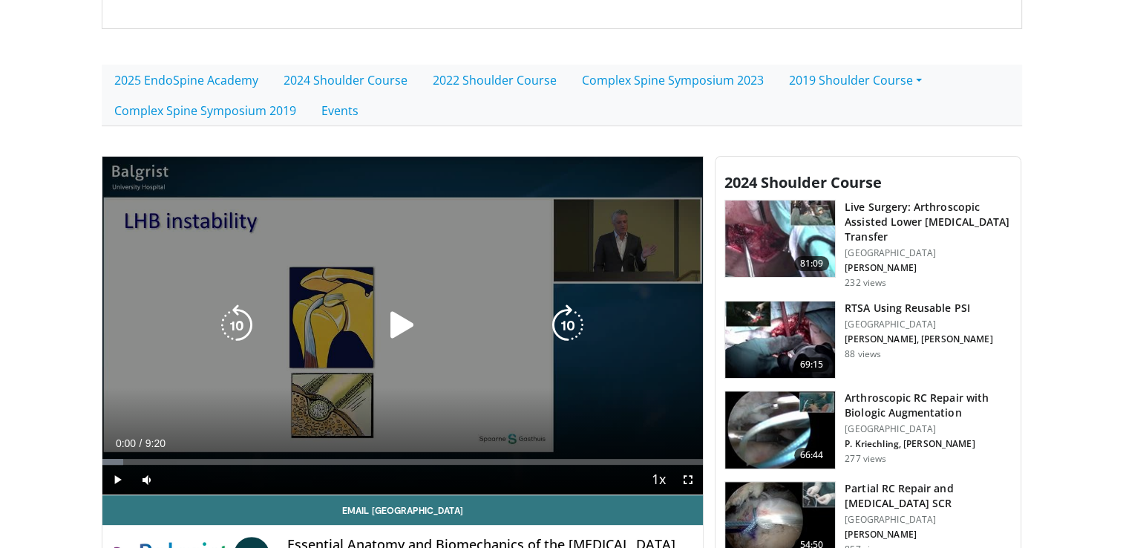
click at [401, 316] on icon "Video Player" at bounding box center [403, 325] width 42 height 42
click at [401, 316] on button "Video Player" at bounding box center [402, 325] width 30 height 30
click at [401, 316] on icon "Video Player" at bounding box center [403, 325] width 42 height 42
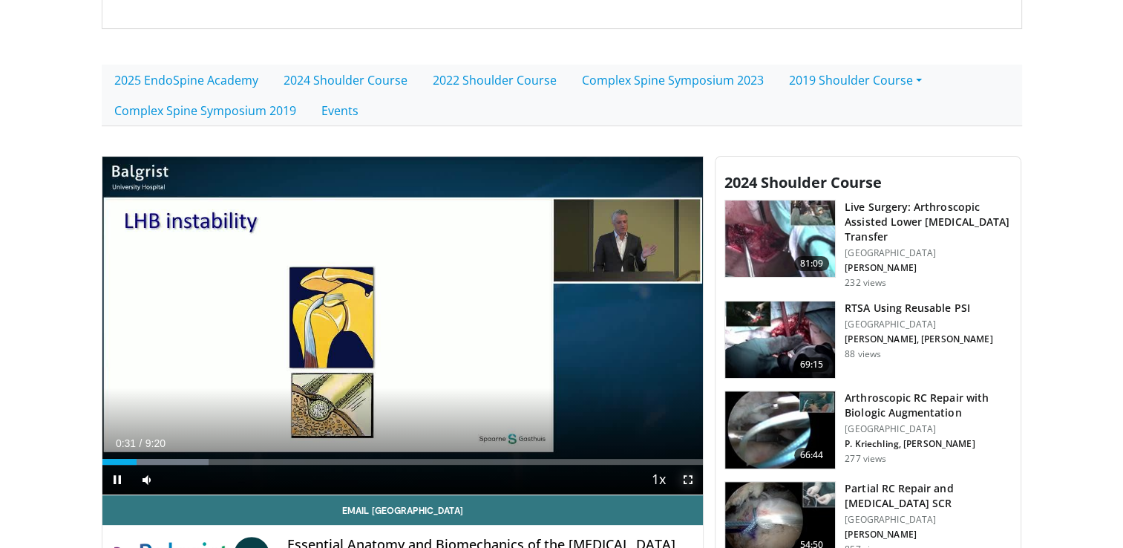
click at [687, 478] on span "Video Player" at bounding box center [688, 480] width 30 height 30
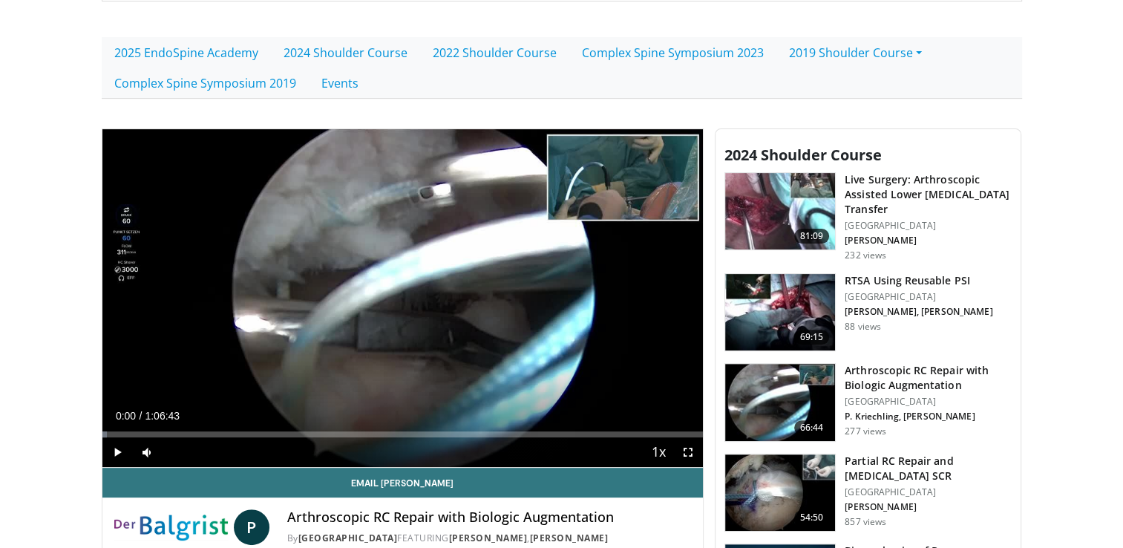
scroll to position [445, 0]
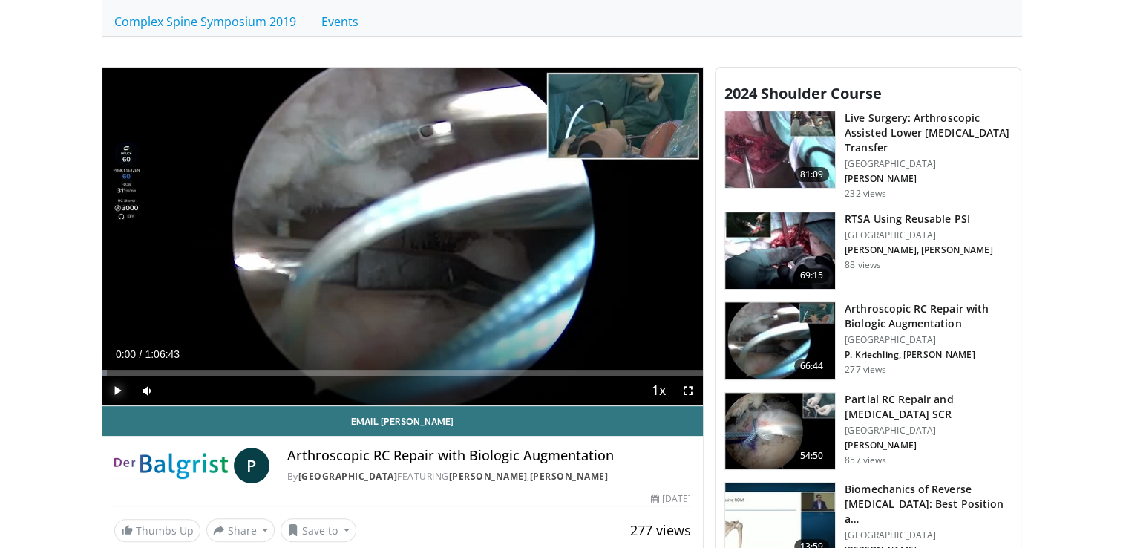
click at [116, 385] on span "Video Player" at bounding box center [117, 391] width 30 height 30
click at [125, 373] on div "Progress Bar" at bounding box center [125, 373] width 1 height 6
click at [154, 373] on div "Progress Bar" at bounding box center [154, 373] width 1 height 6
click at [144, 370] on div "Progress Bar" at bounding box center [144, 373] width 1 height 6
click at [170, 370] on div "Loaded : 7.74% 0:04:43 0:07:24" at bounding box center [402, 373] width 601 height 6
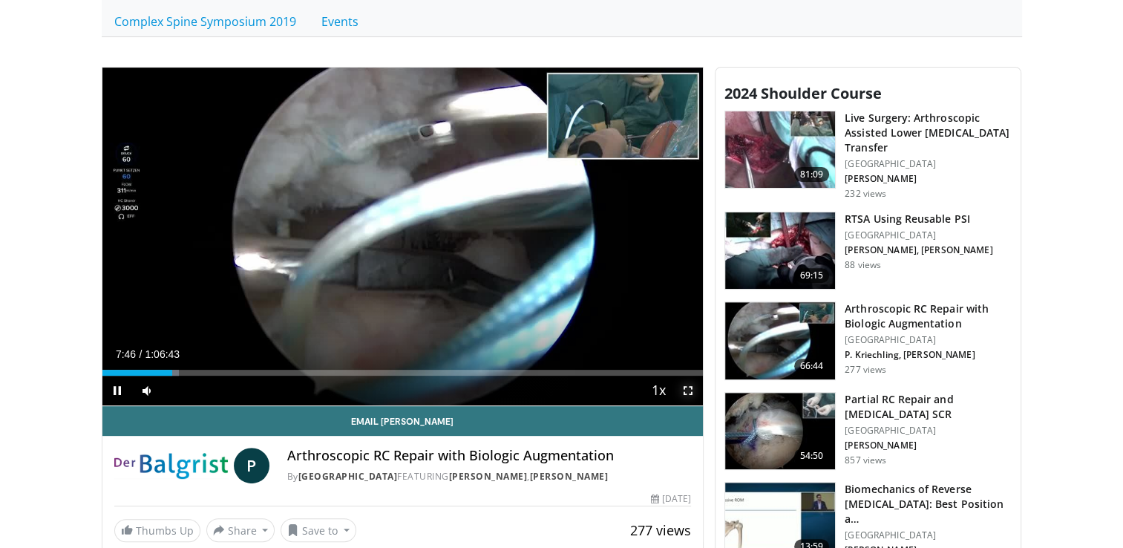
click at [690, 387] on span "Video Player" at bounding box center [688, 391] width 30 height 30
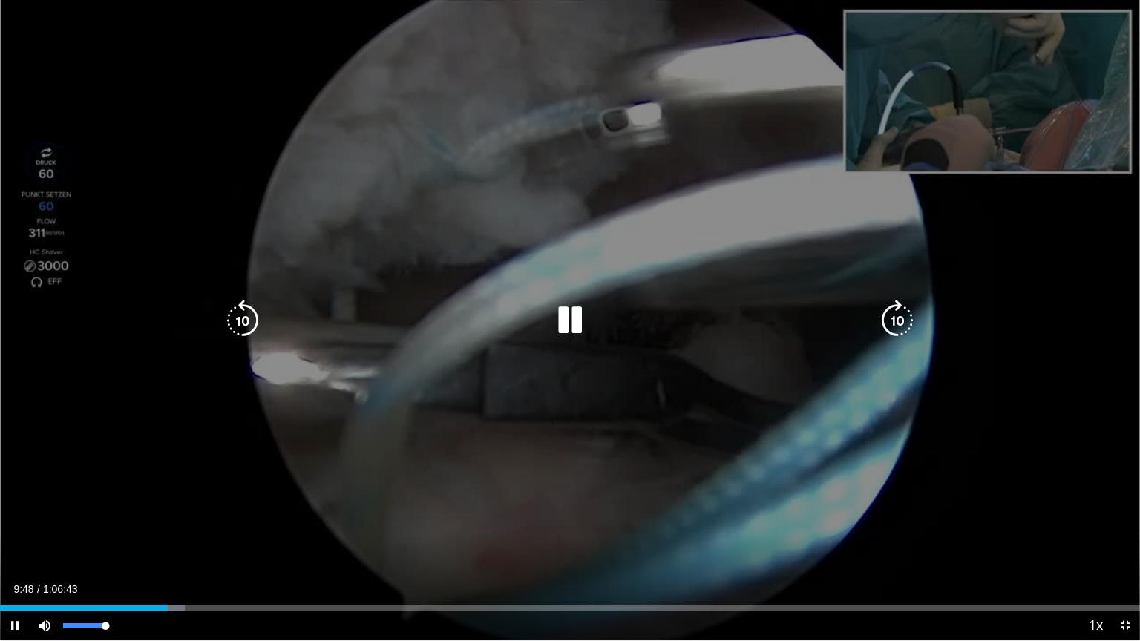
drag, startPoint x: 86, startPoint y: 625, endPoint x: 105, endPoint y: 625, distance: 18.6
click at [105, 547] on div "Volume Level" at bounding box center [84, 626] width 42 height 5
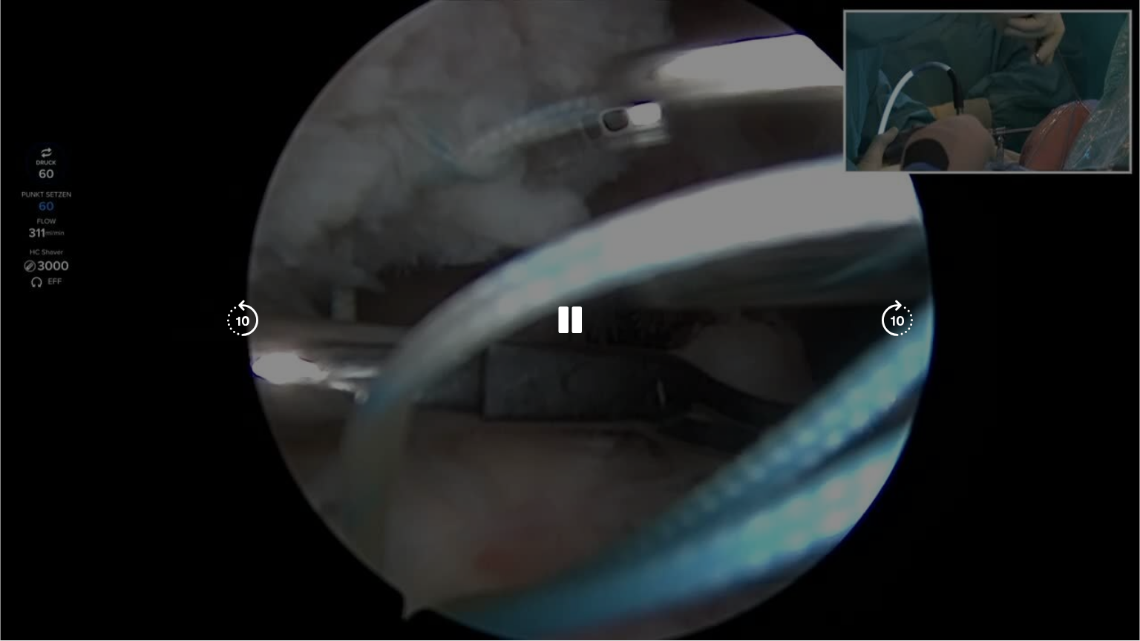
click at [1122, 0] on div "10 seconds Tap to unmute" at bounding box center [570, 320] width 1140 height 641
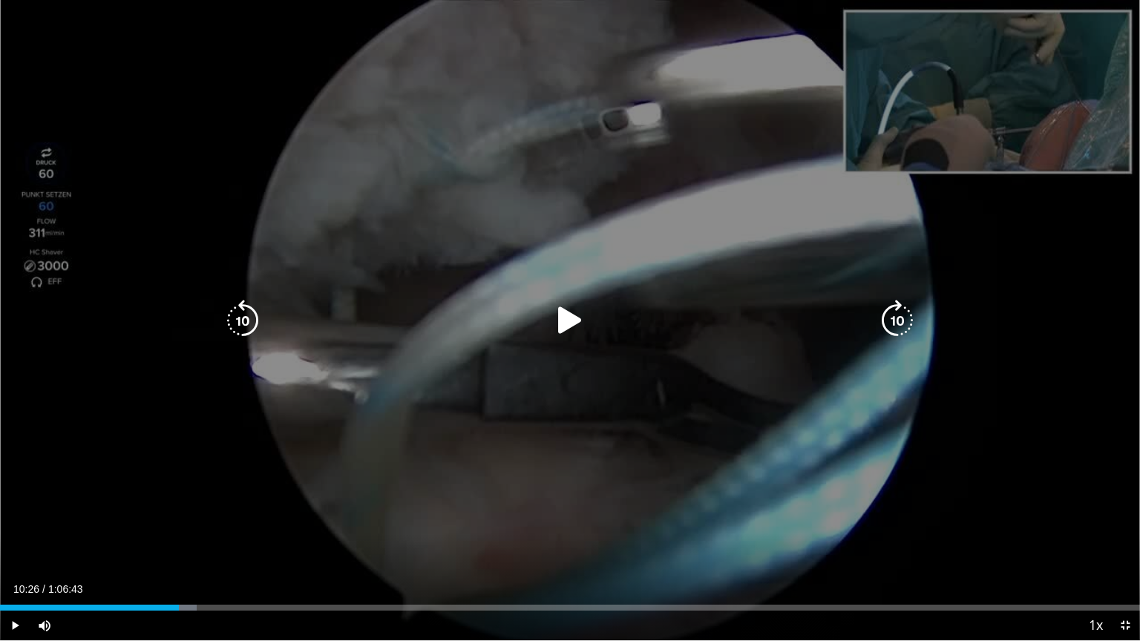
click at [1122, 0] on div "10 seconds Tap to unmute" at bounding box center [570, 320] width 1140 height 641
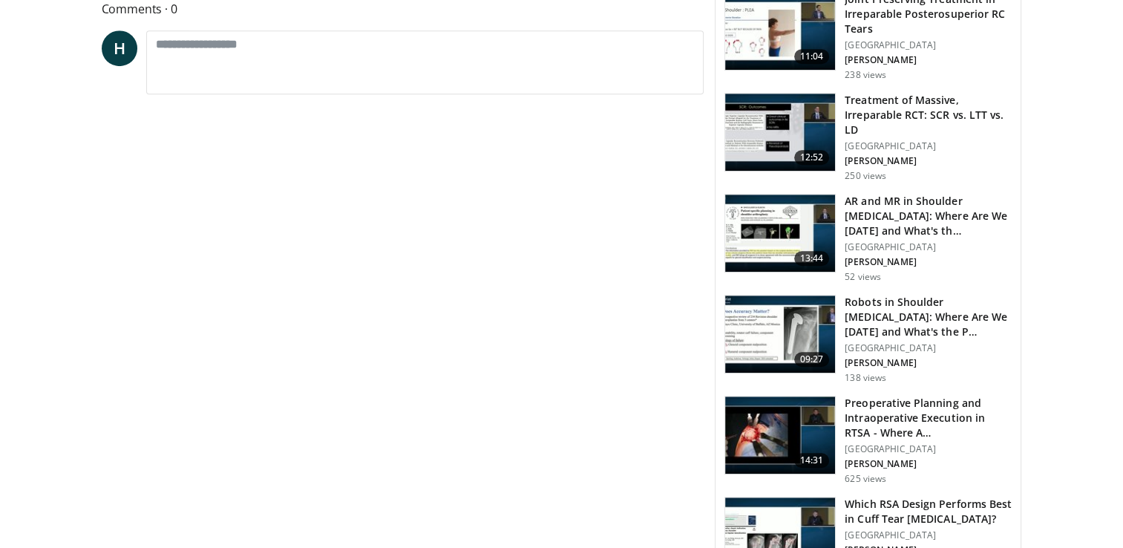
scroll to position [1039, 0]
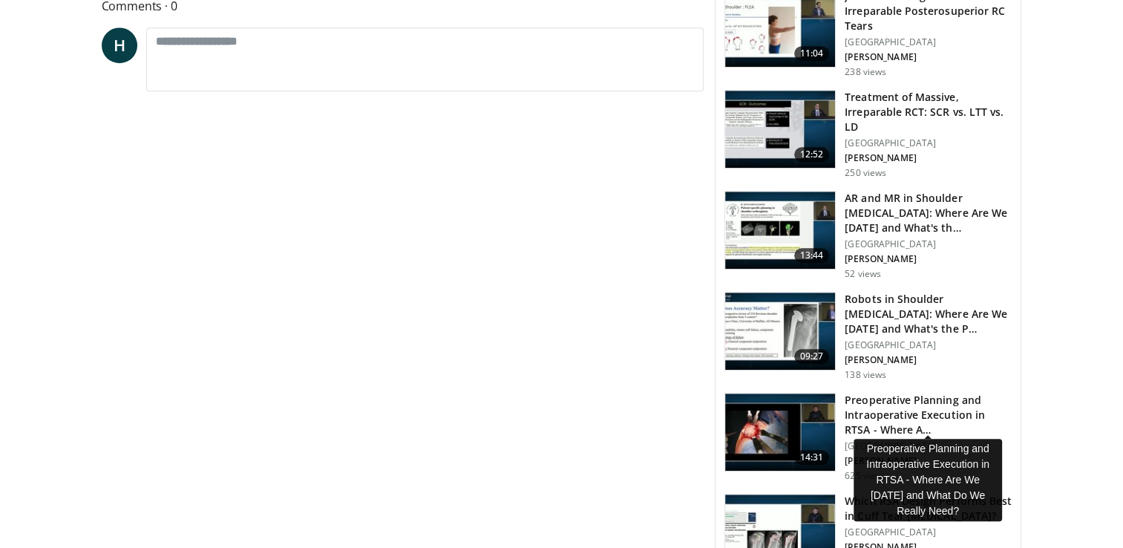
click at [900, 402] on h3 "Preoperative Planning and Intraoperative Execution in RTSA - Where A…" at bounding box center [928, 415] width 167 height 45
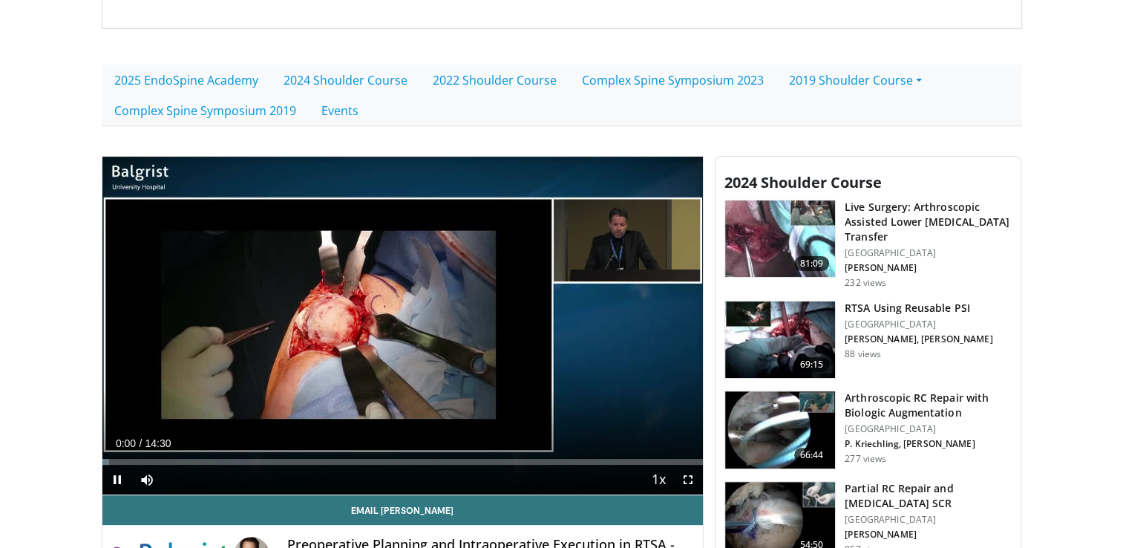
scroll to position [386, 0]
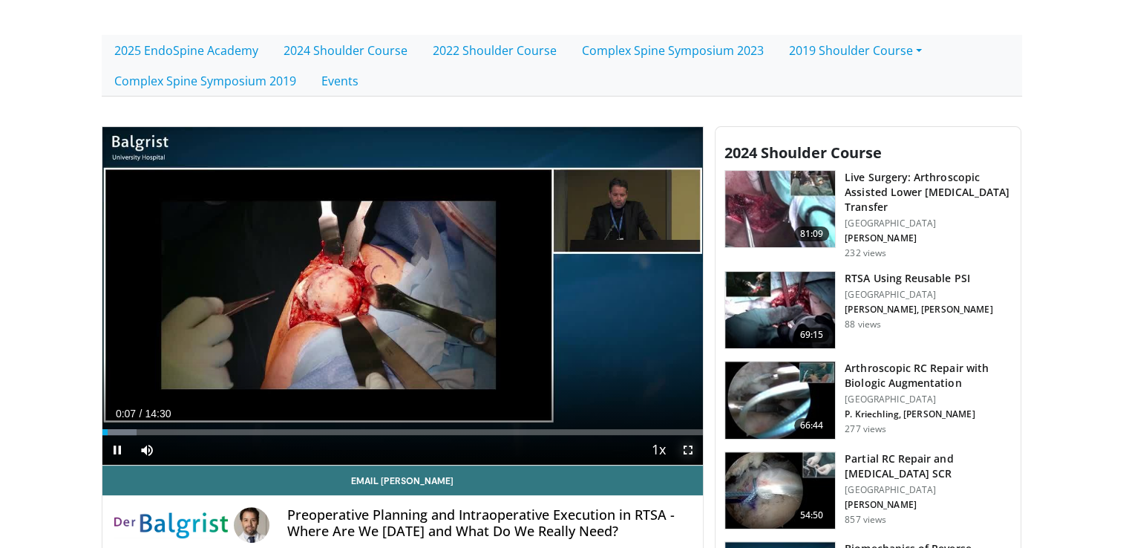
click at [688, 447] on span "Video Player" at bounding box center [688, 450] width 30 height 30
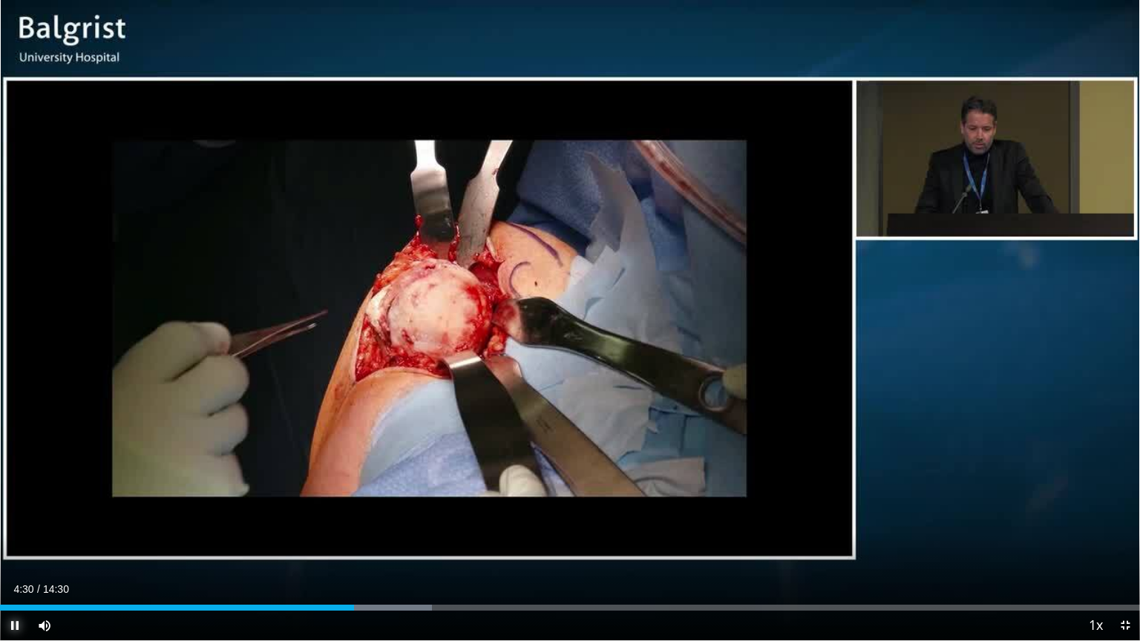
click at [13, 547] on span "Video Player" at bounding box center [15, 626] width 30 height 30
click at [1122, 547] on span "Video Player" at bounding box center [1125, 626] width 30 height 30
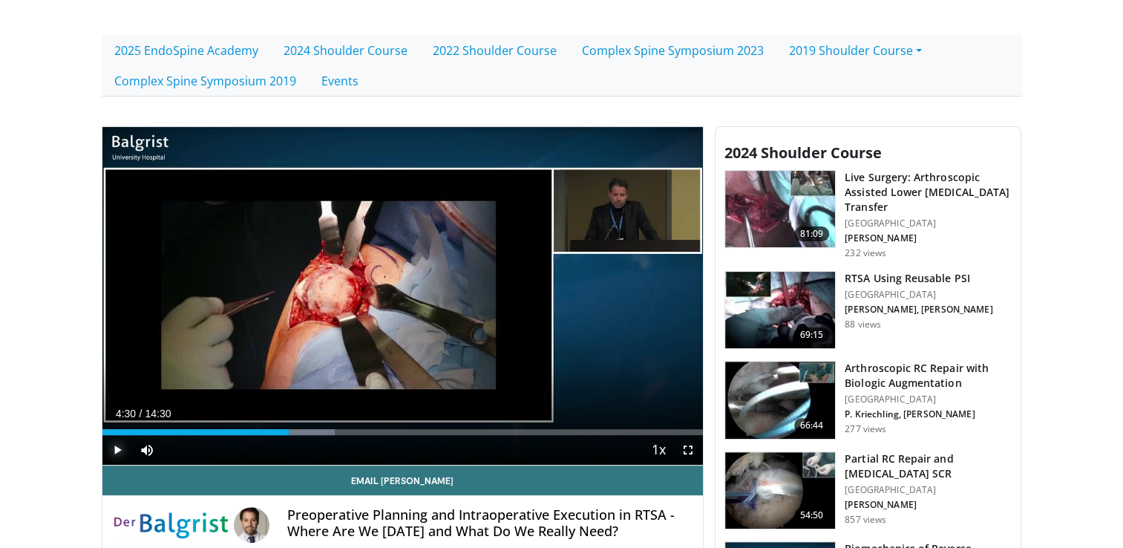
click at [114, 451] on span "Video Player" at bounding box center [117, 450] width 30 height 30
click at [284, 431] on div "Progress Bar" at bounding box center [284, 432] width 1 height 6
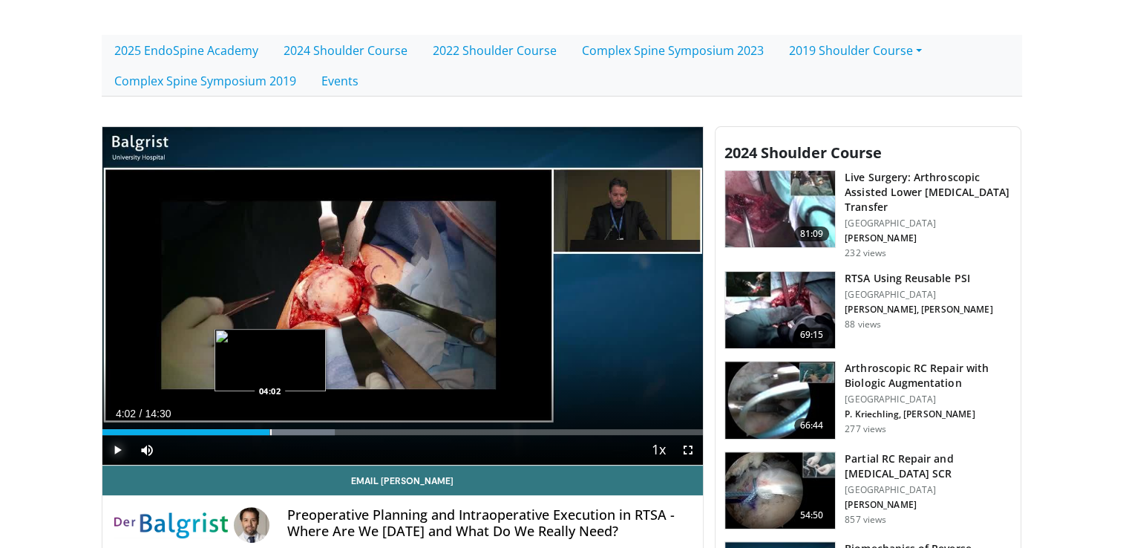
click at [270, 429] on div "Progress Bar" at bounding box center [270, 432] width 1 height 6
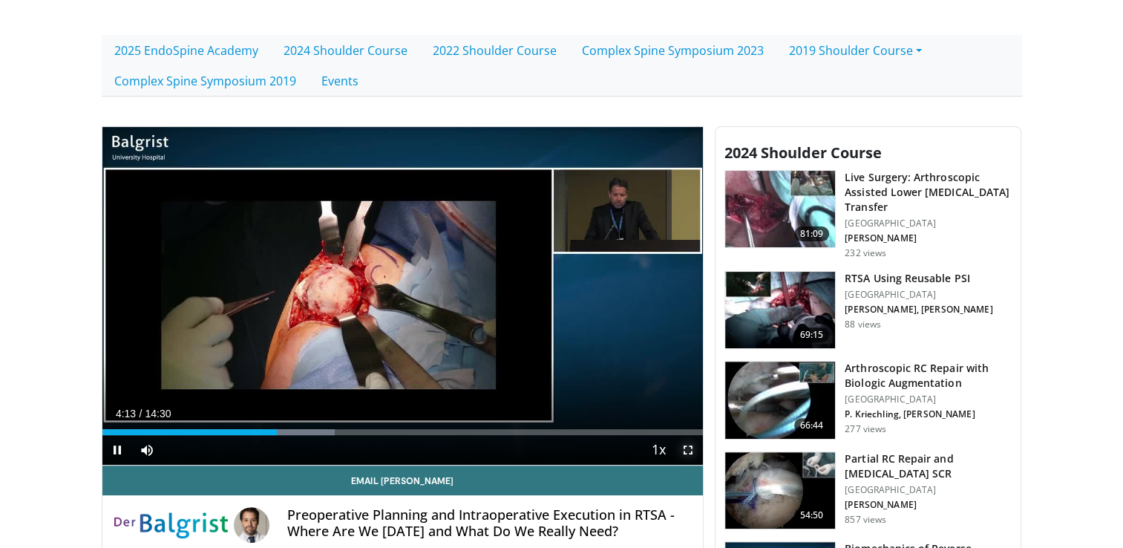
click at [689, 451] on span "Video Player" at bounding box center [688, 450] width 30 height 30
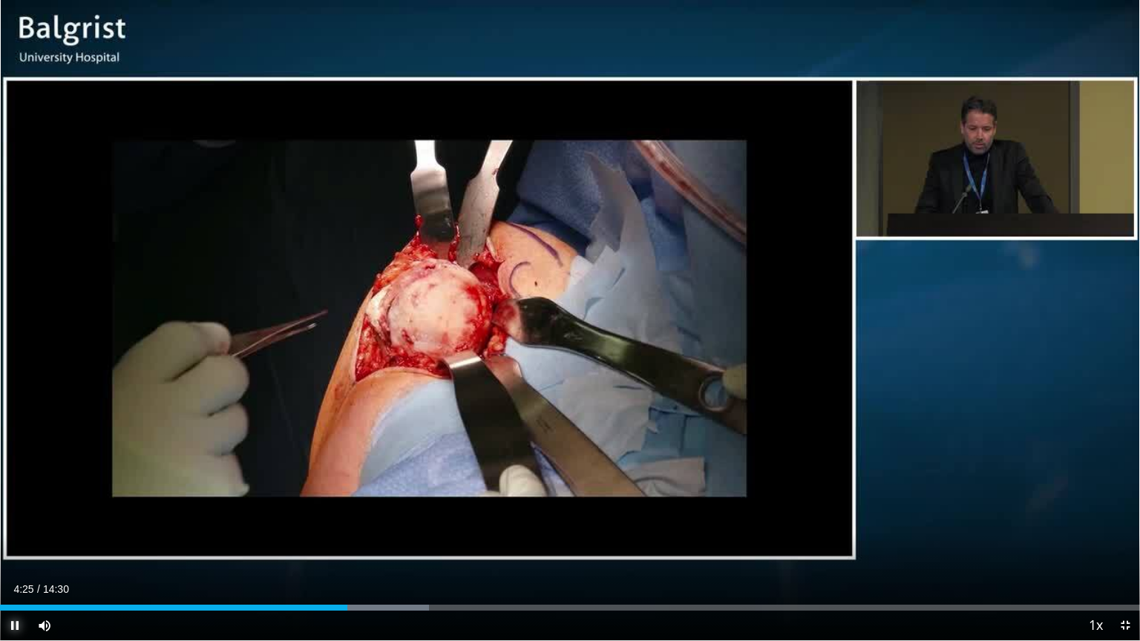
click at [15, 547] on span "Video Player" at bounding box center [15, 626] width 30 height 30
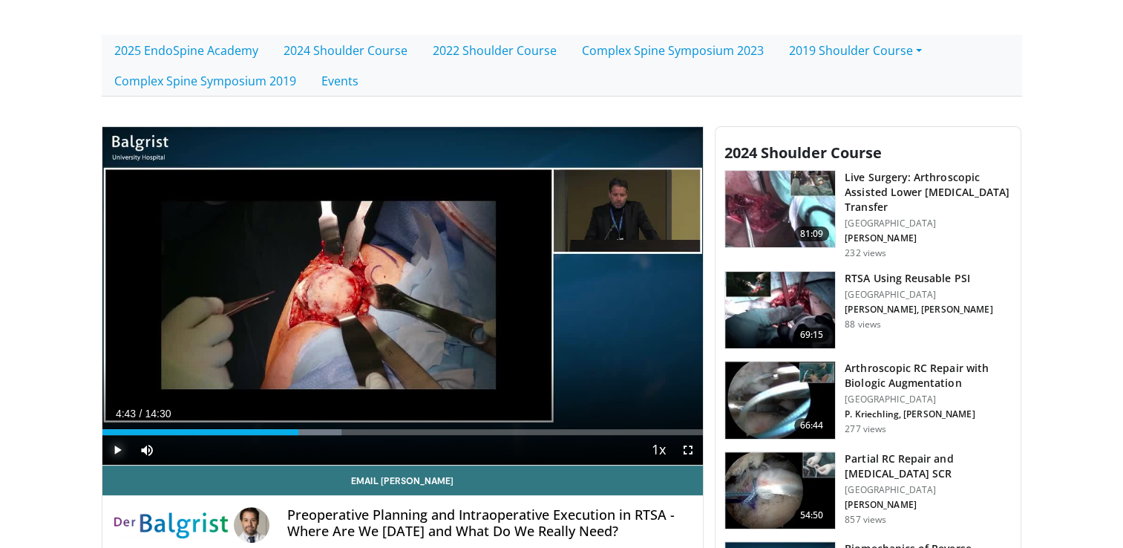
click at [114, 447] on span "Video Player" at bounding box center [117, 450] width 30 height 30
click at [683, 444] on span "Video Player" at bounding box center [688, 450] width 30 height 30
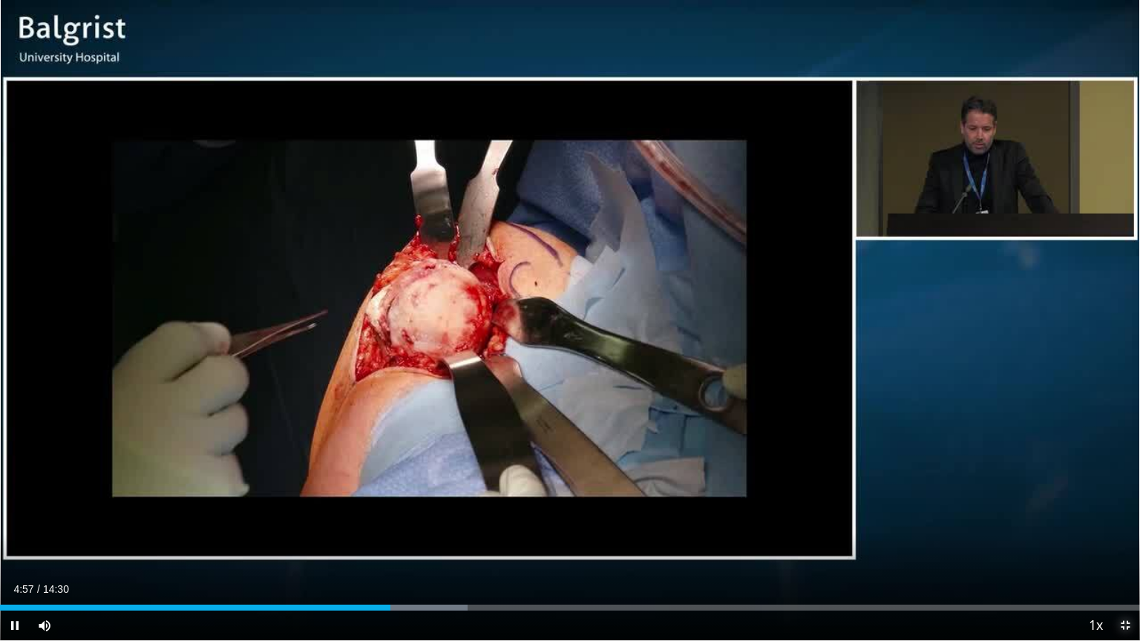
click at [1122, 547] on span "Video Player" at bounding box center [1125, 626] width 30 height 30
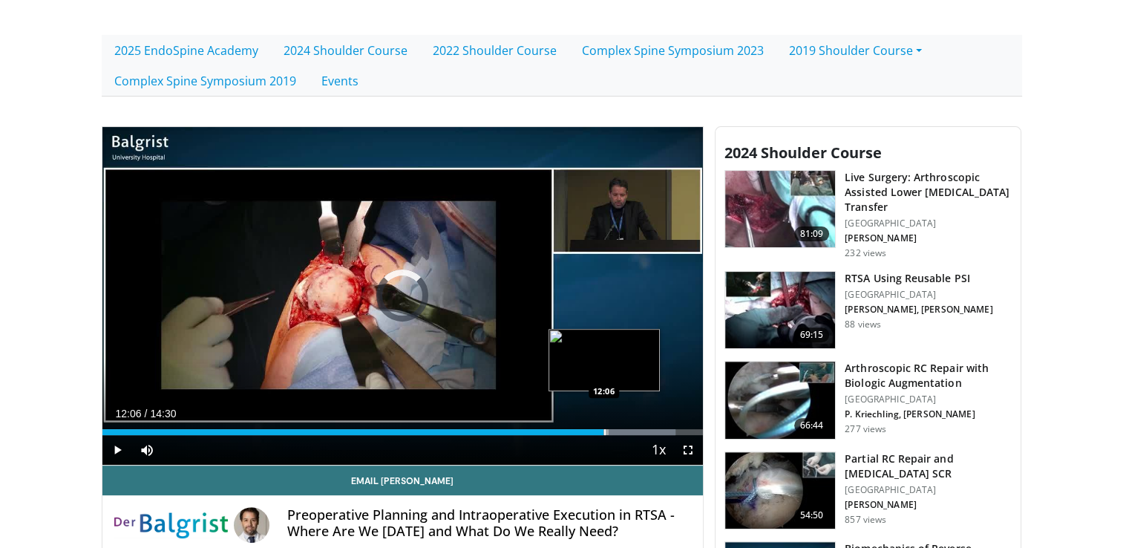
click at [604, 431] on div "Progress Bar" at bounding box center [604, 432] width 1 height 6
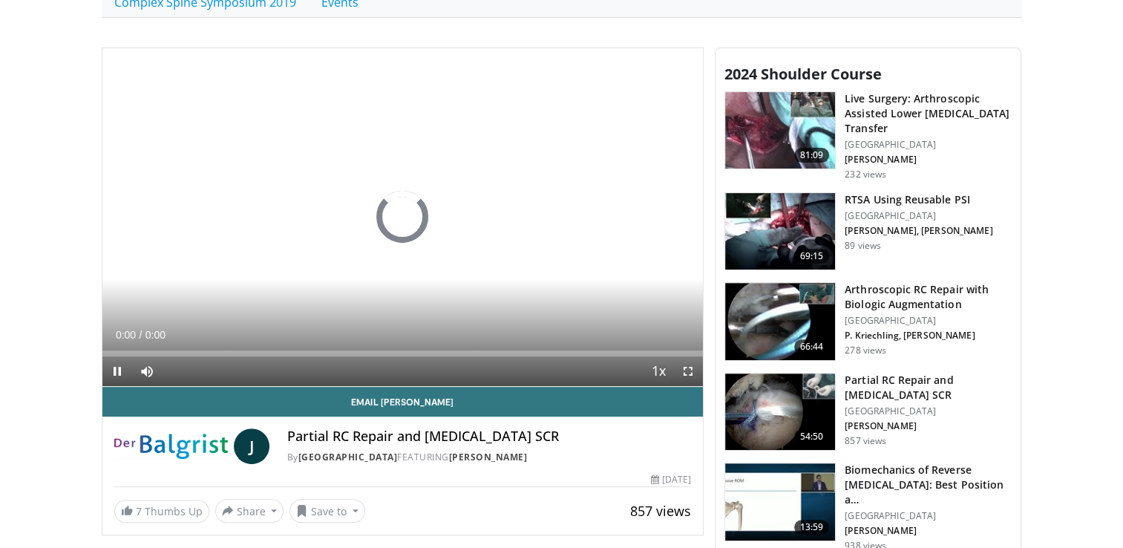
scroll to position [514, 0]
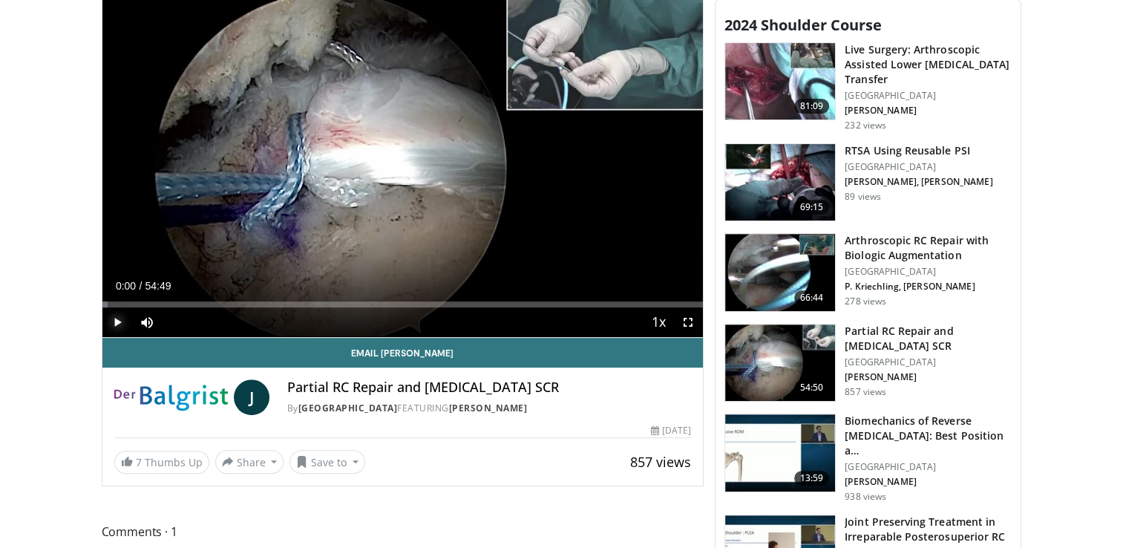
click at [114, 318] on span "Video Player" at bounding box center [117, 322] width 30 height 30
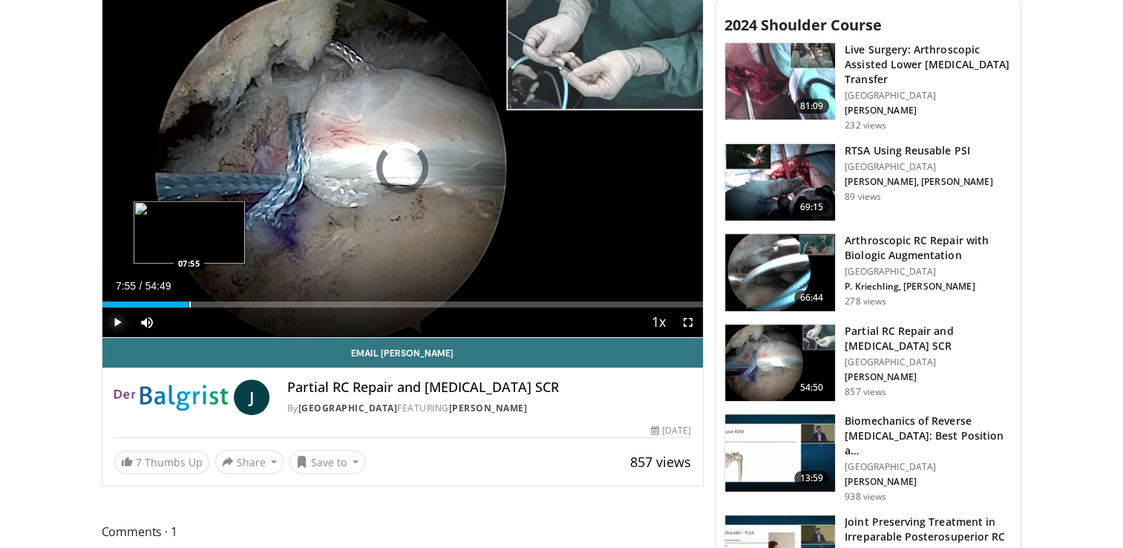
click at [189, 298] on div "Loaded : 0.00% 07:55 07:55" at bounding box center [402, 300] width 601 height 14
click at [163, 301] on div "Progress Bar" at bounding box center [163, 304] width 1 height 6
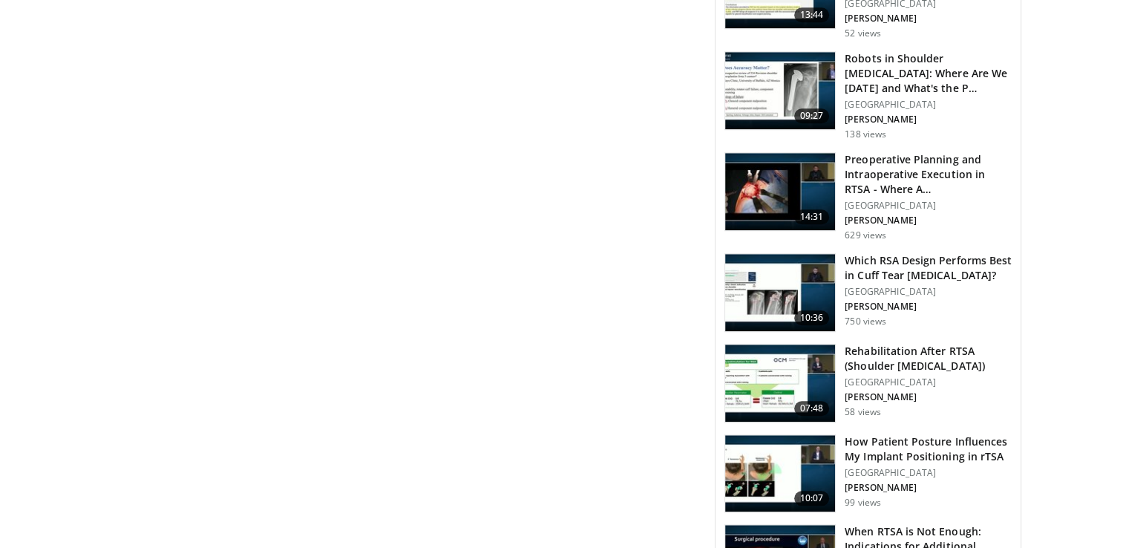
scroll to position [1286, 0]
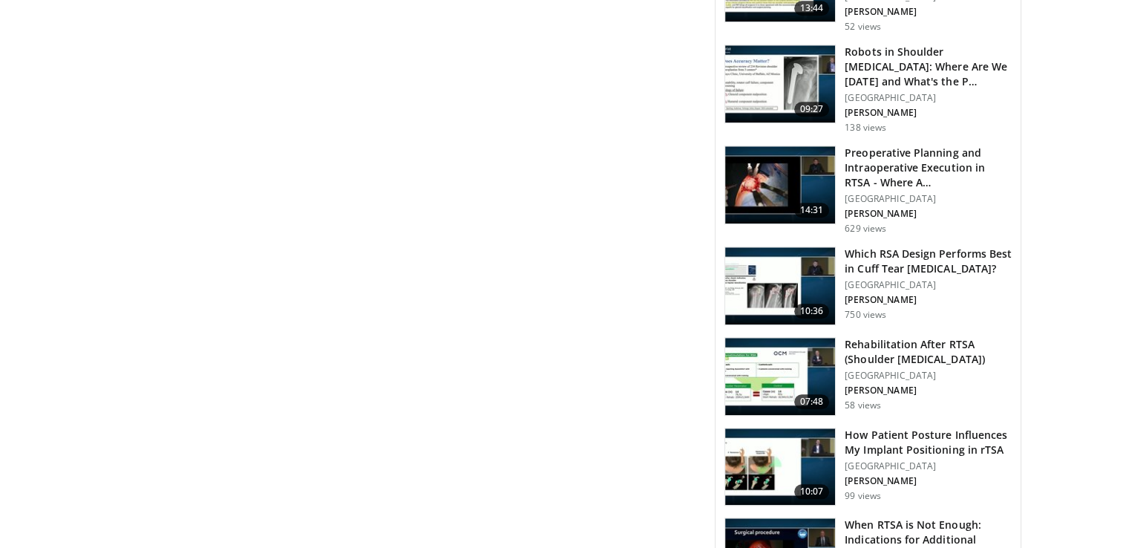
click at [899, 340] on h3 "Rehabilitation After RTSA (Shoulder Pacemaker)" at bounding box center [928, 352] width 167 height 30
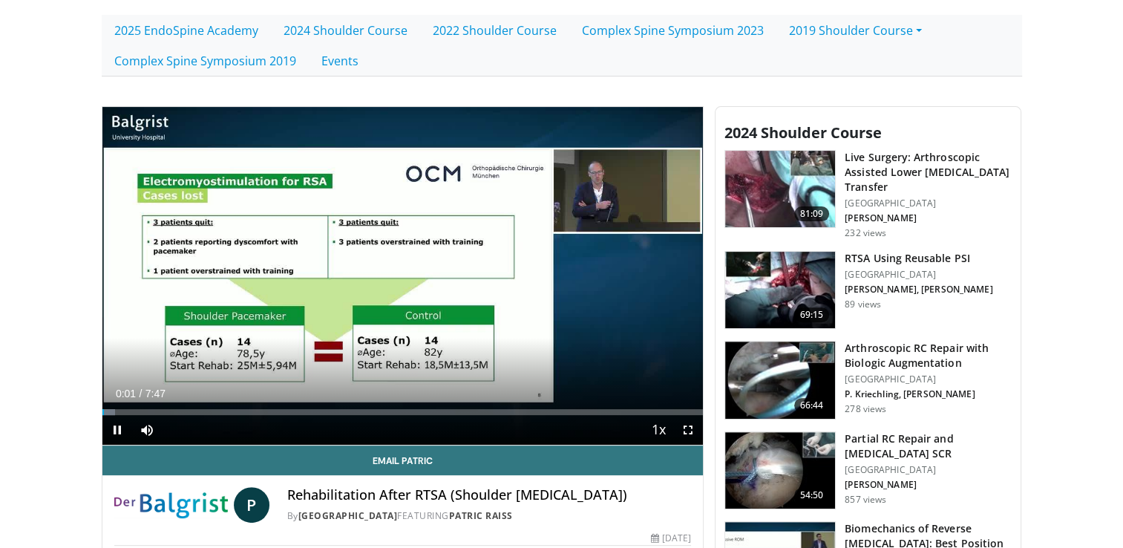
scroll to position [455, 0]
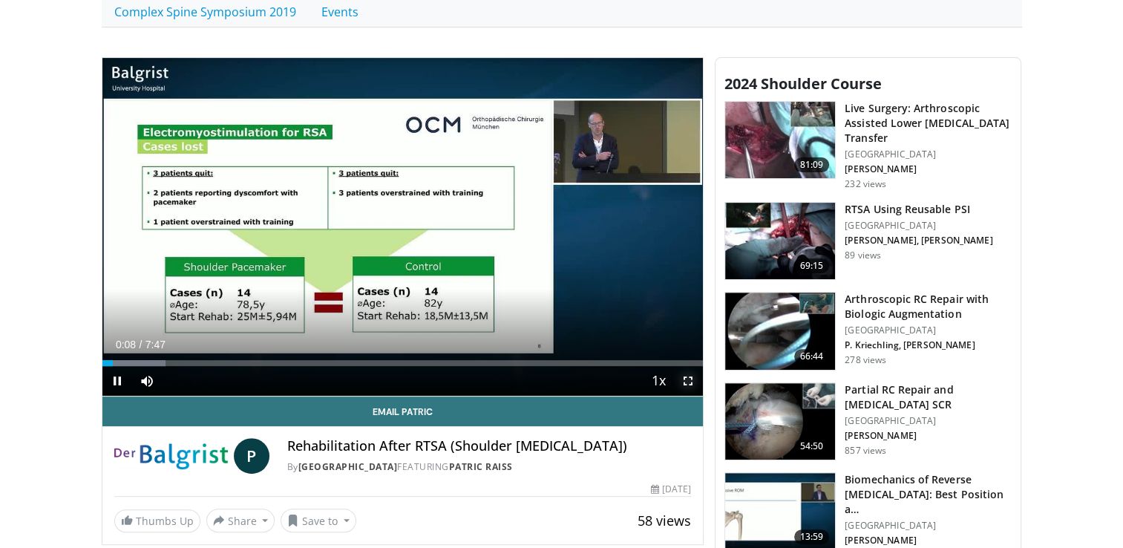
click at [692, 376] on span "Video Player" at bounding box center [688, 381] width 30 height 30
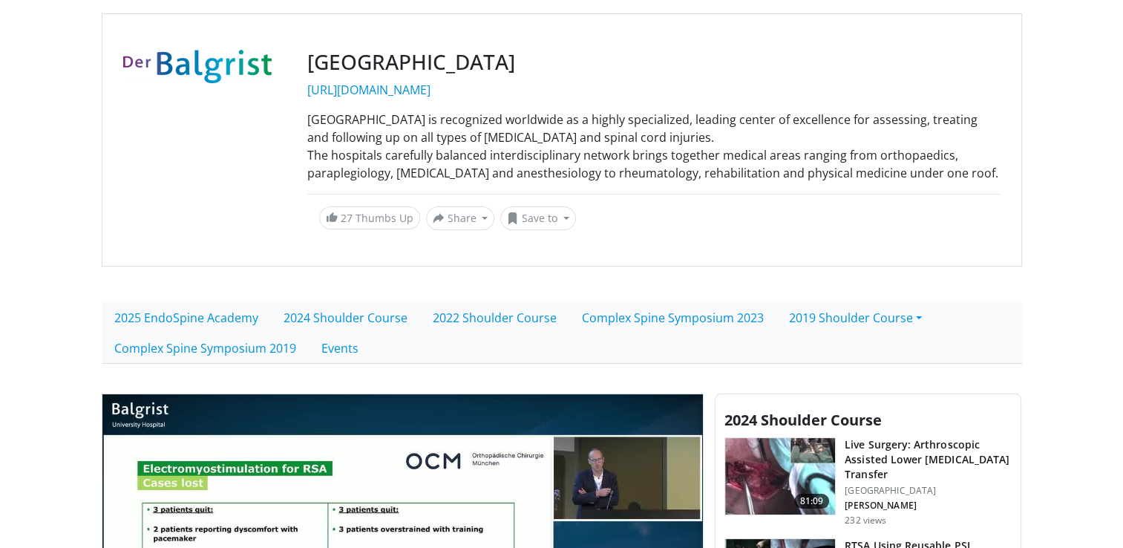
scroll to position [0, 0]
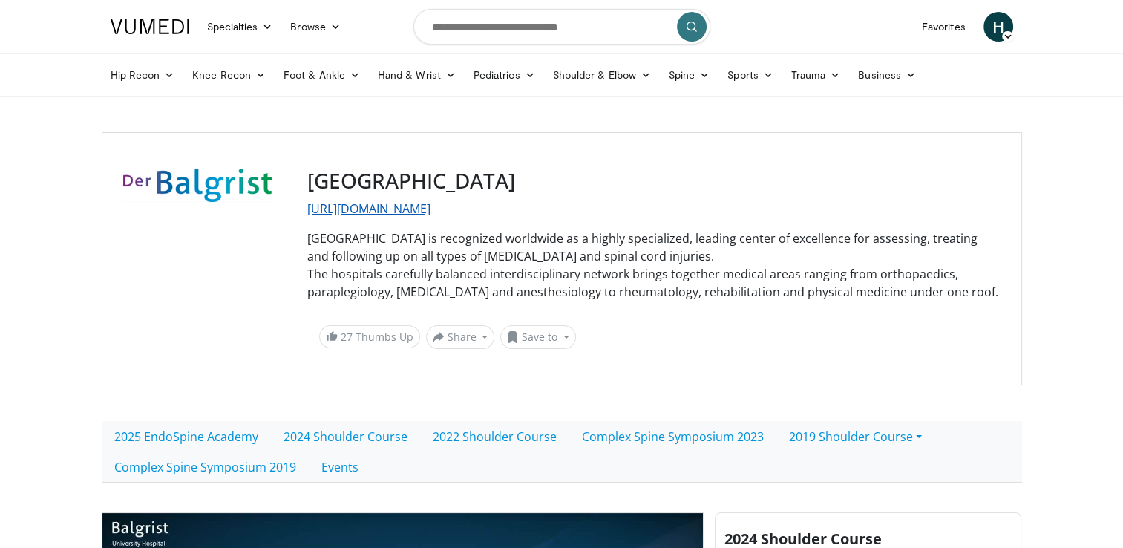
click at [374, 209] on link "[URL][DOMAIN_NAME]" at bounding box center [368, 208] width 123 height 16
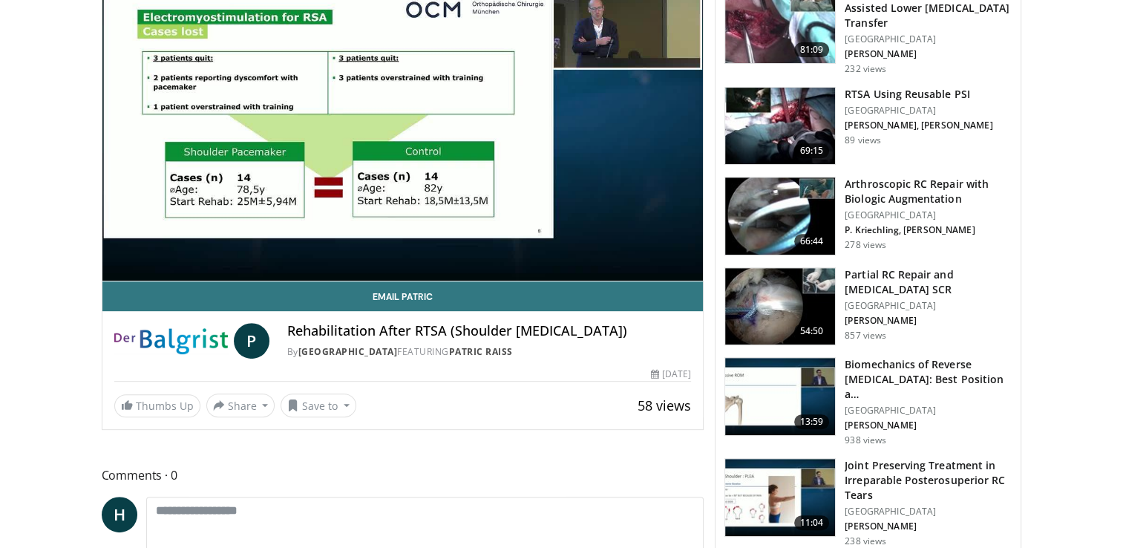
scroll to position [583, 0]
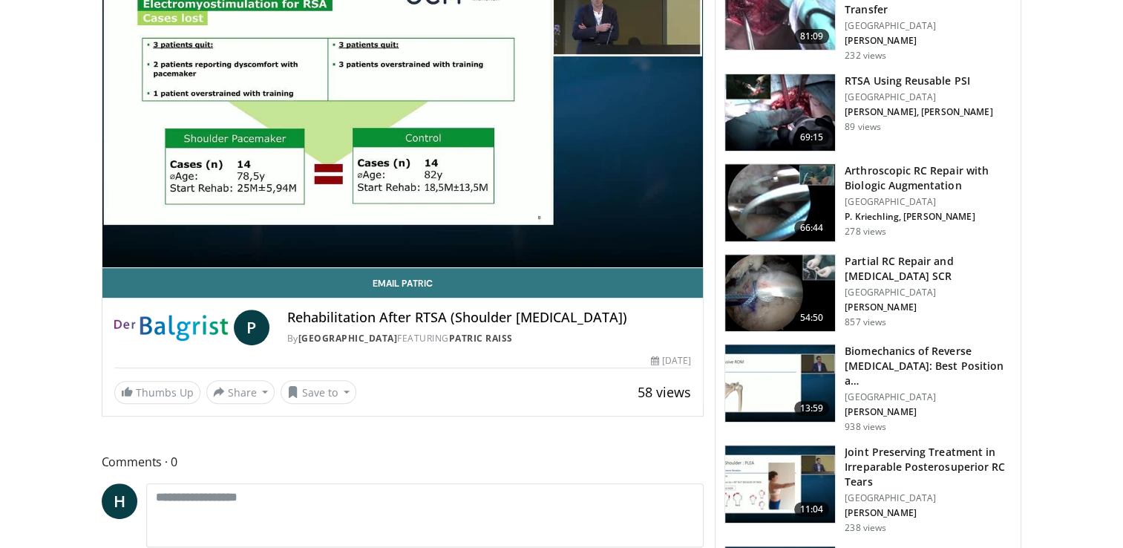
click at [149, 323] on img at bounding box center [171, 328] width 114 height 36
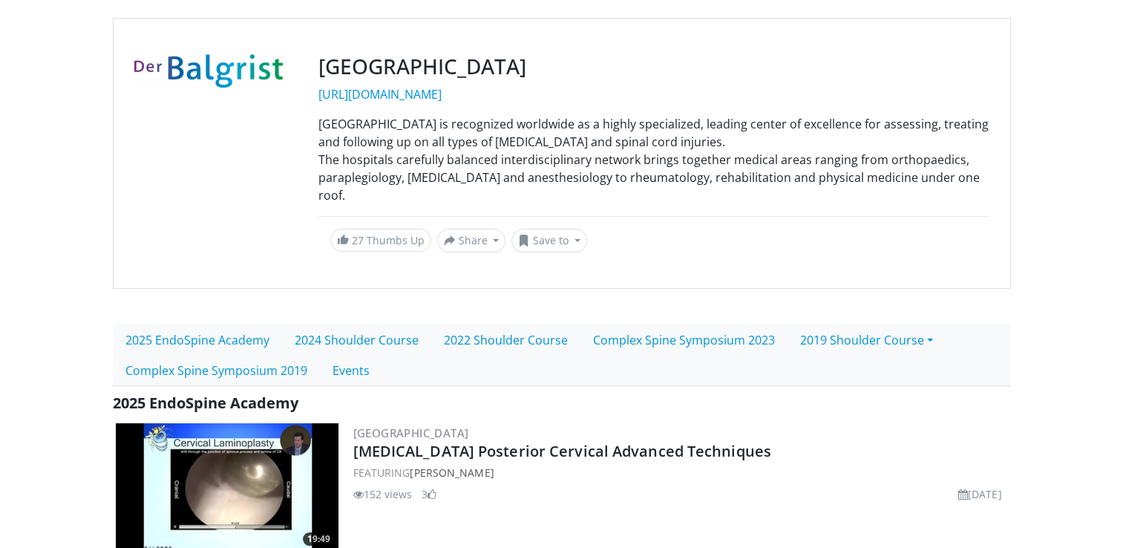
scroll to position [108, 0]
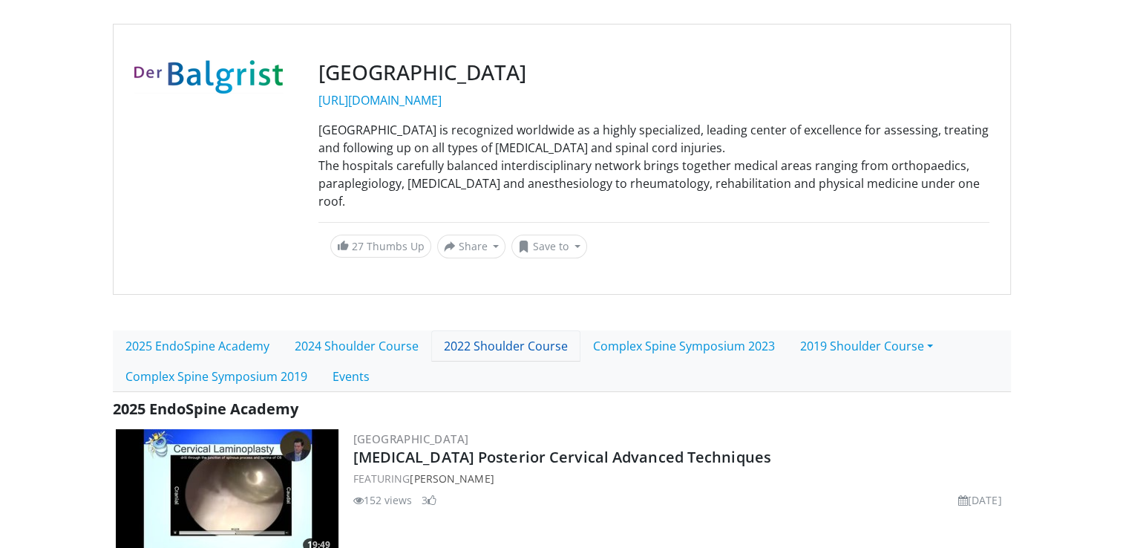
click at [508, 330] on link "2022 Shoulder Course" at bounding box center [505, 345] width 149 height 31
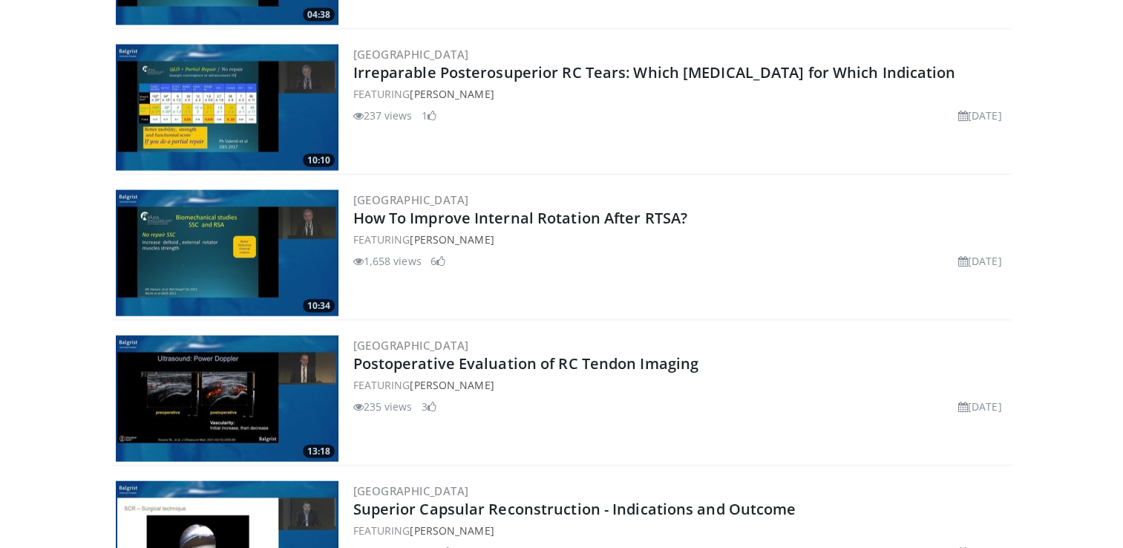
scroll to position [3444, 0]
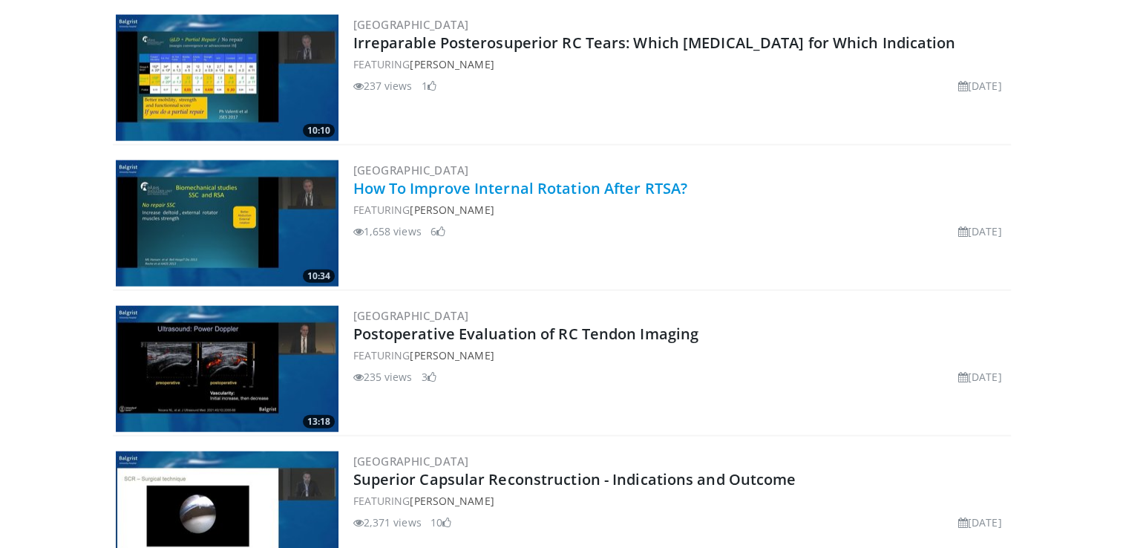
click at [402, 178] on link "How To Improve Internal Rotation After RTSA?" at bounding box center [520, 188] width 334 height 20
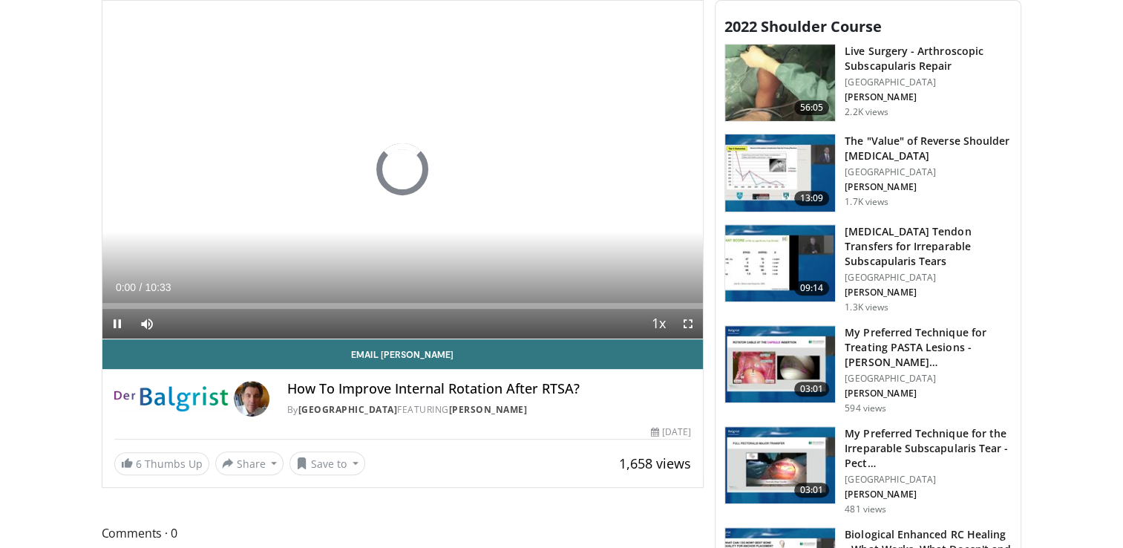
scroll to position [534, 0]
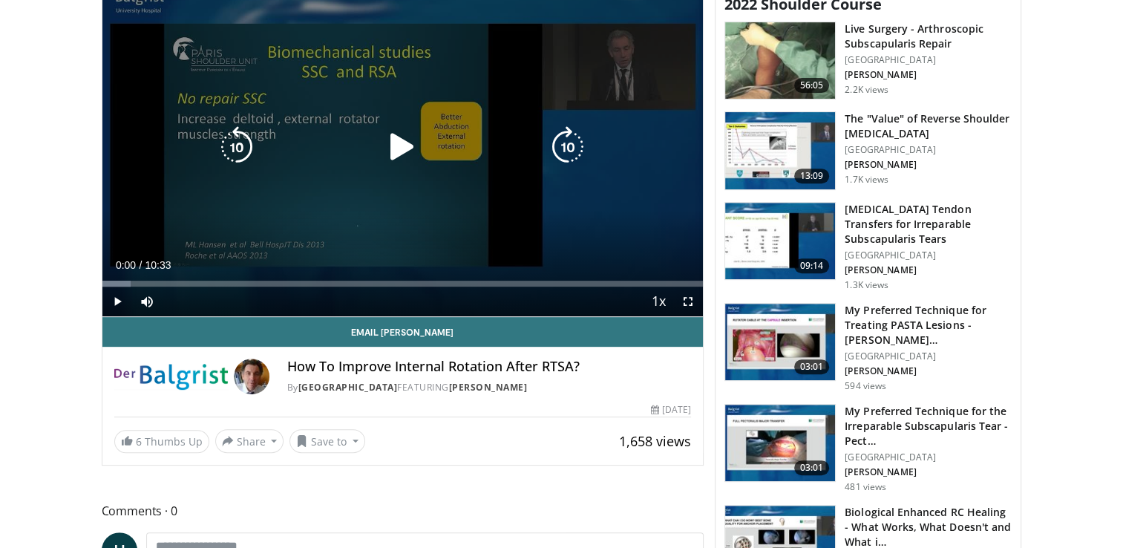
click at [401, 144] on icon "Video Player" at bounding box center [403, 147] width 42 height 42
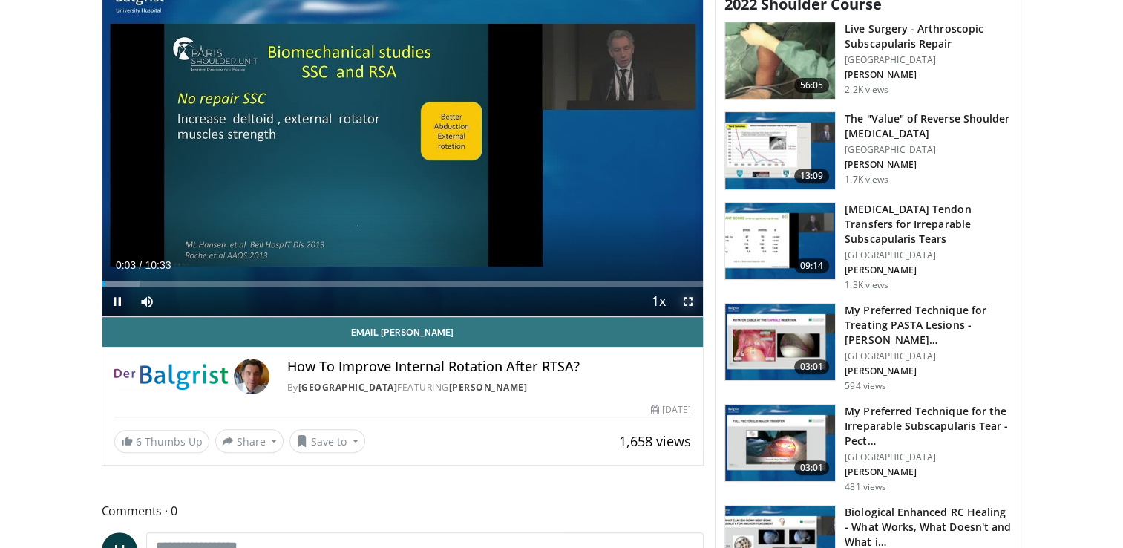
click at [687, 299] on span "Video Player" at bounding box center [688, 302] width 30 height 30
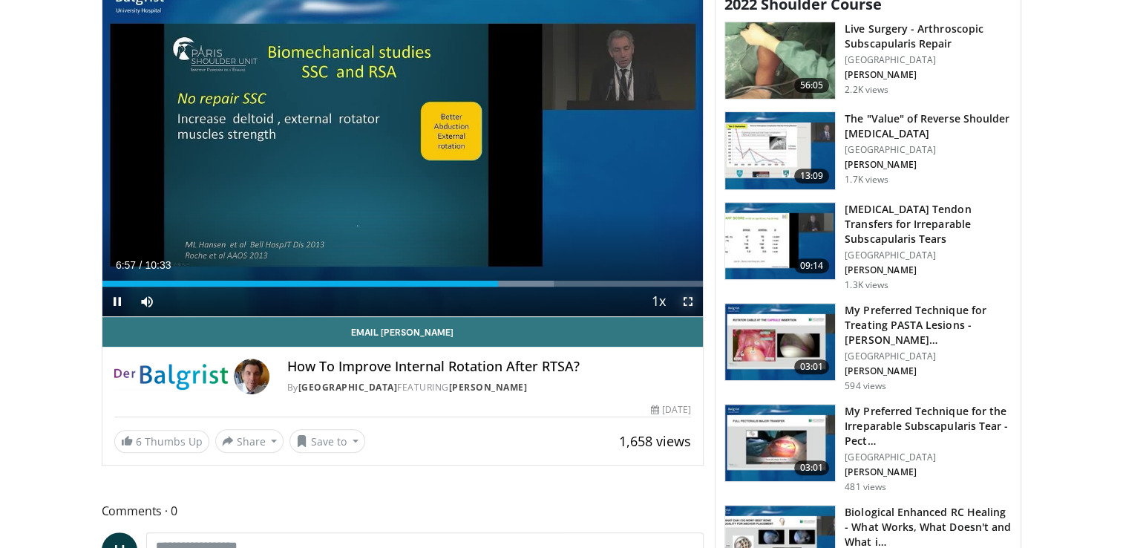
click at [681, 301] on span "Video Player" at bounding box center [688, 302] width 30 height 30
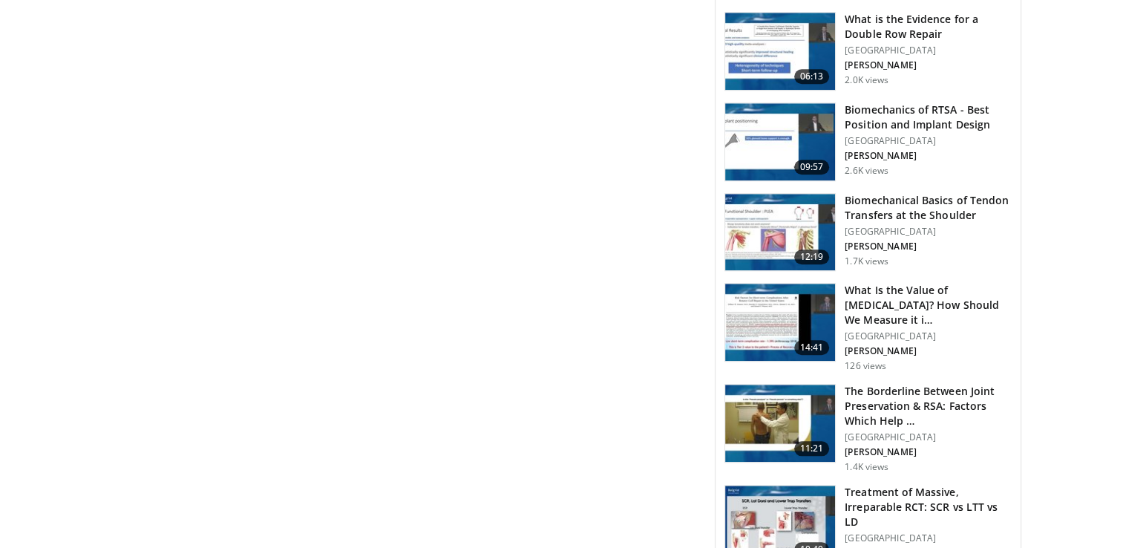
scroll to position [1336, 0]
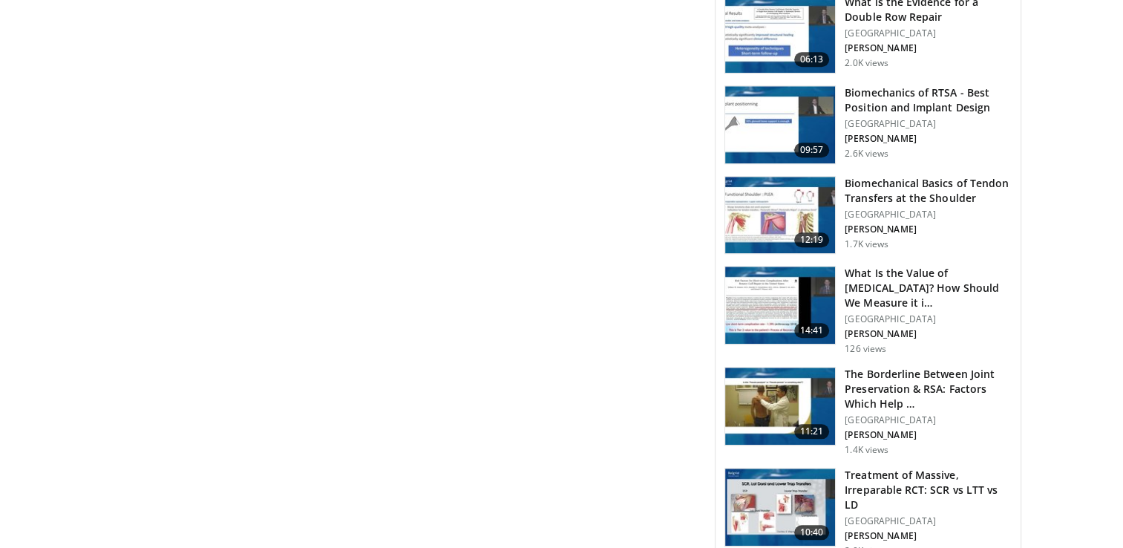
click at [883, 91] on h3 "Biomechanics of RTSA - Best Position and Implant Design" at bounding box center [928, 100] width 167 height 30
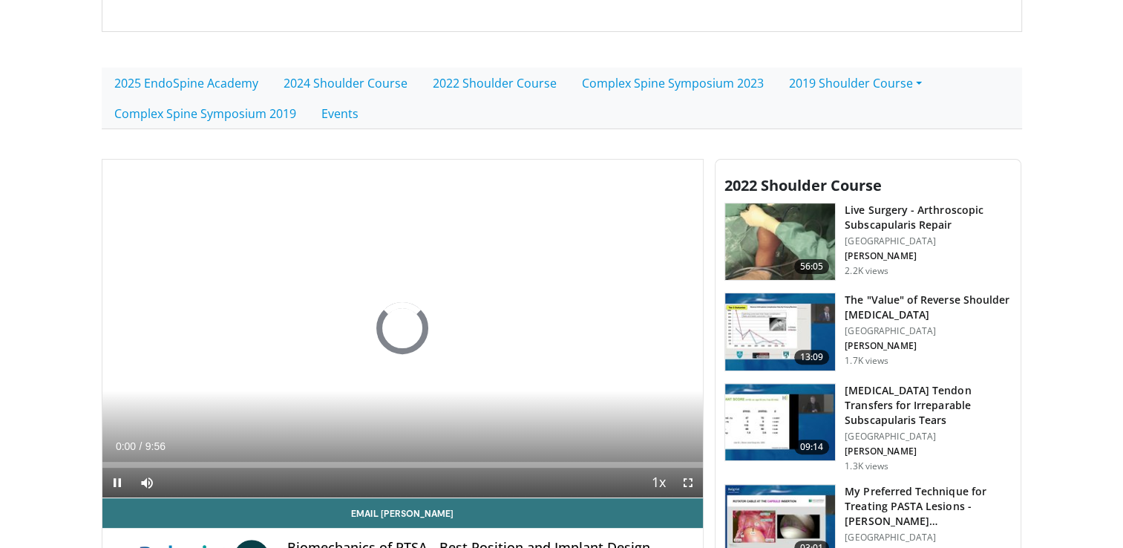
scroll to position [356, 0]
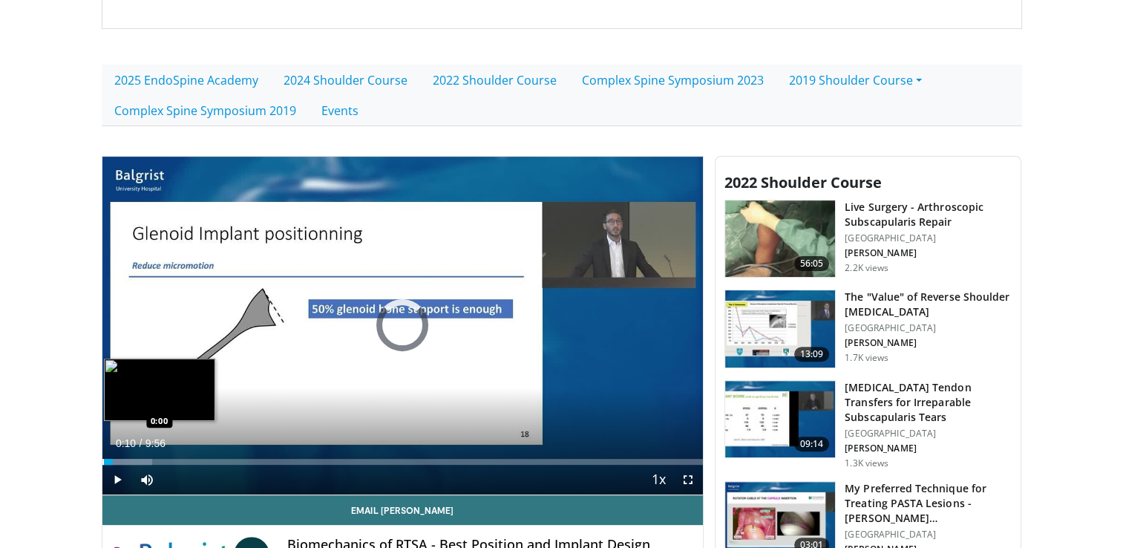
click at [102, 459] on div "Progress Bar" at bounding box center [102, 462] width 1 height 6
click at [103, 460] on div "Progress Bar" at bounding box center [103, 462] width 1 height 6
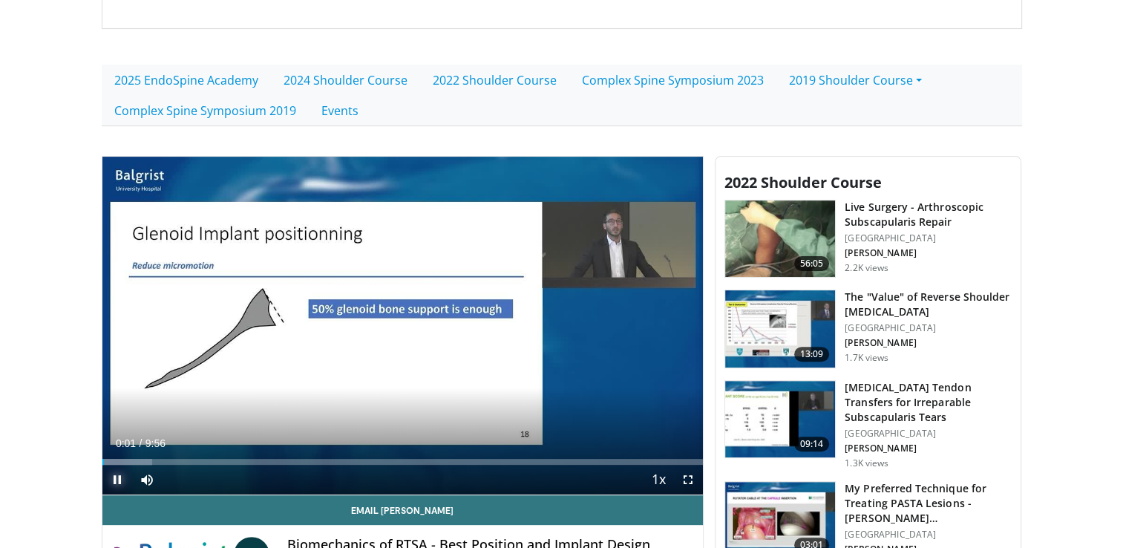
click at [119, 474] on span "Video Player" at bounding box center [117, 480] width 30 height 30
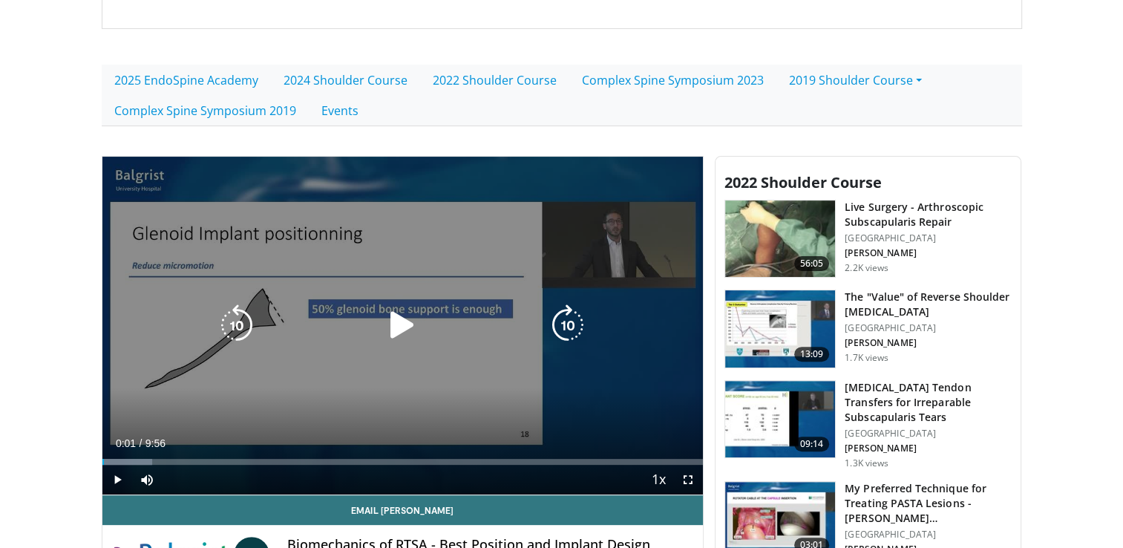
click at [404, 321] on icon "Video Player" at bounding box center [403, 325] width 42 height 42
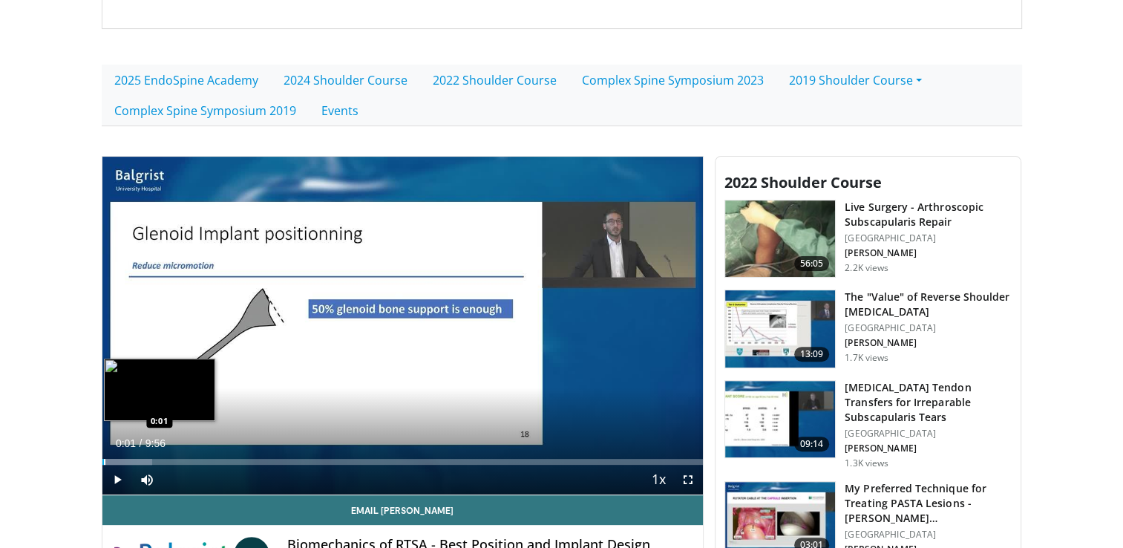
click at [104, 459] on div "Progress Bar" at bounding box center [104, 462] width 1 height 6
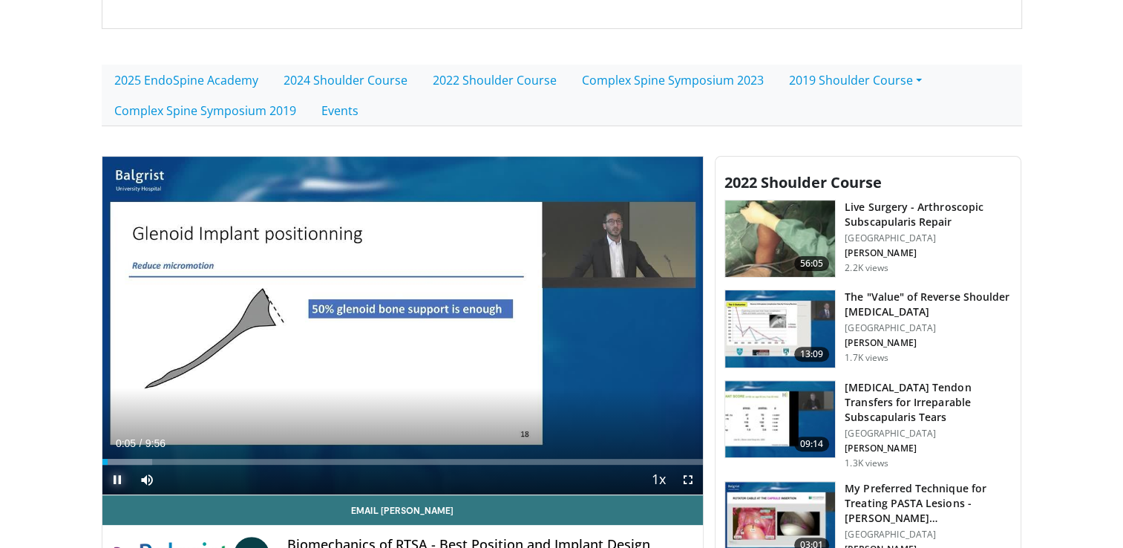
click at [115, 476] on span "Video Player" at bounding box center [117, 480] width 30 height 30
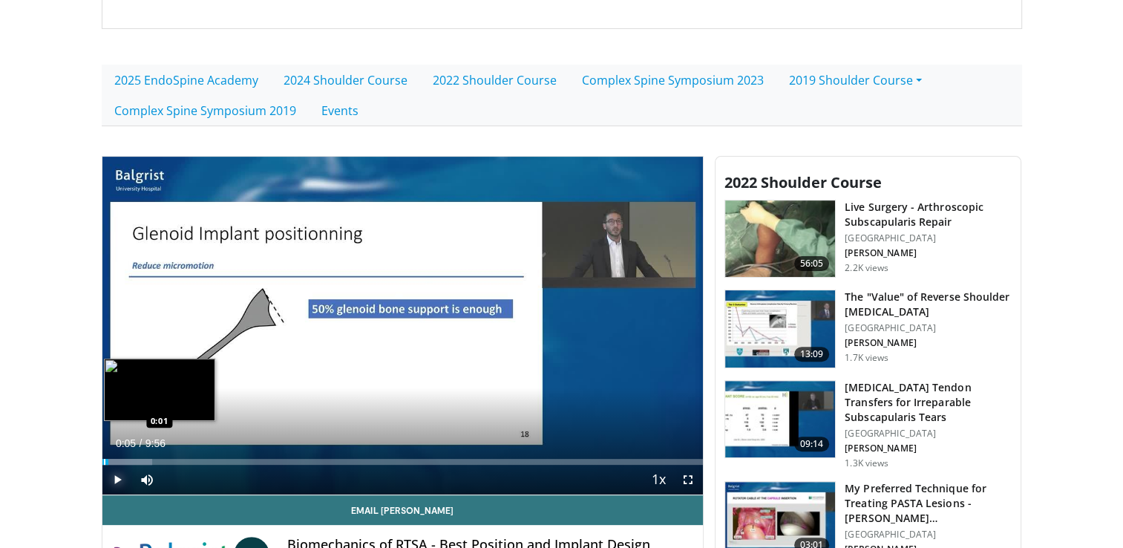
click at [104, 462] on div "Progress Bar" at bounding box center [104, 462] width 1 height 6
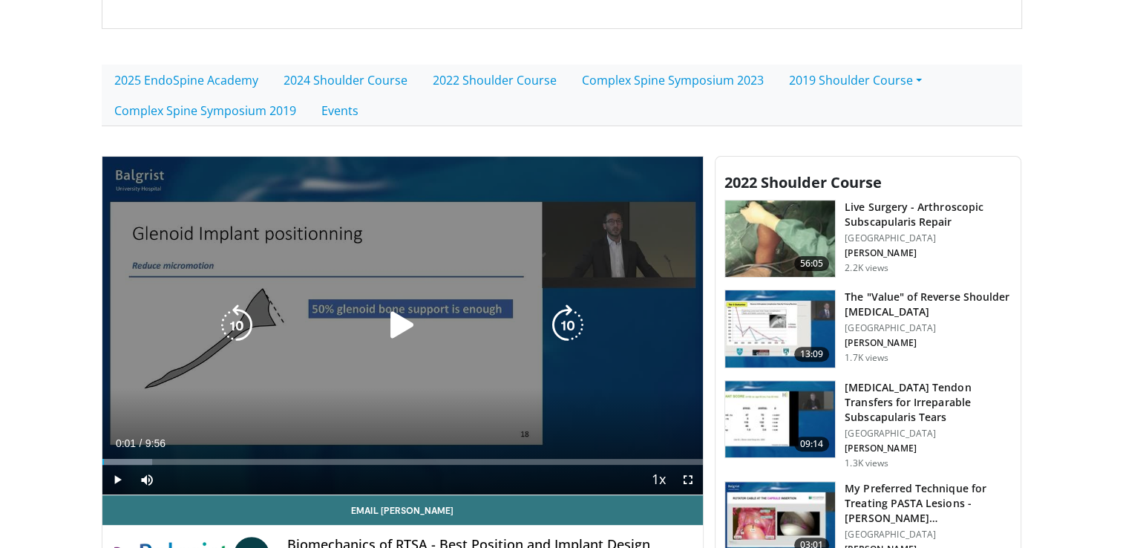
click at [407, 313] on icon "Video Player" at bounding box center [403, 325] width 42 height 42
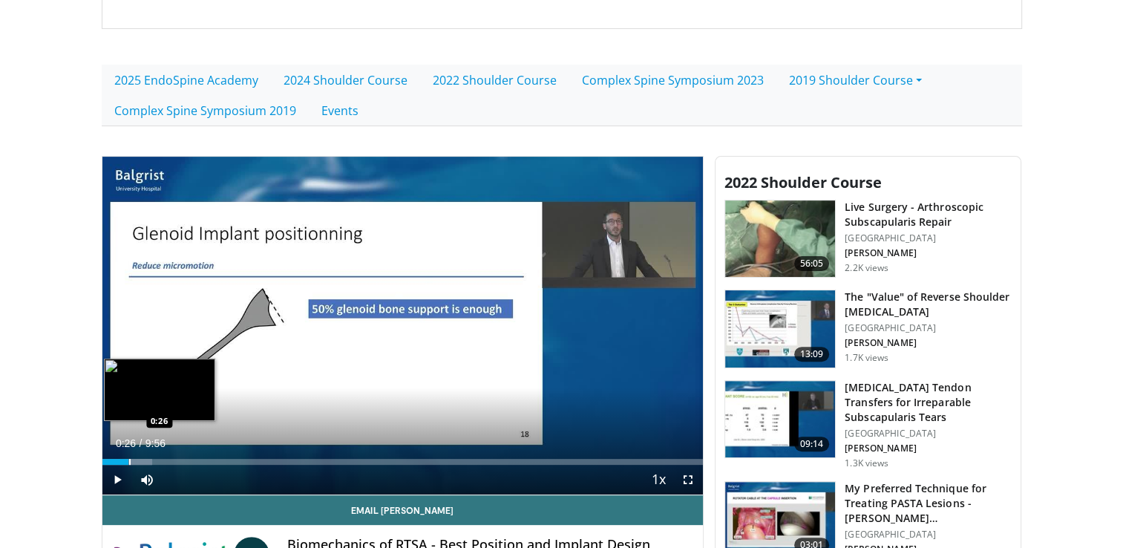
click at [129, 459] on div "Progress Bar" at bounding box center [129, 462] width 1 height 6
click at [161, 462] on div "Progress Bar" at bounding box center [161, 462] width 1 height 6
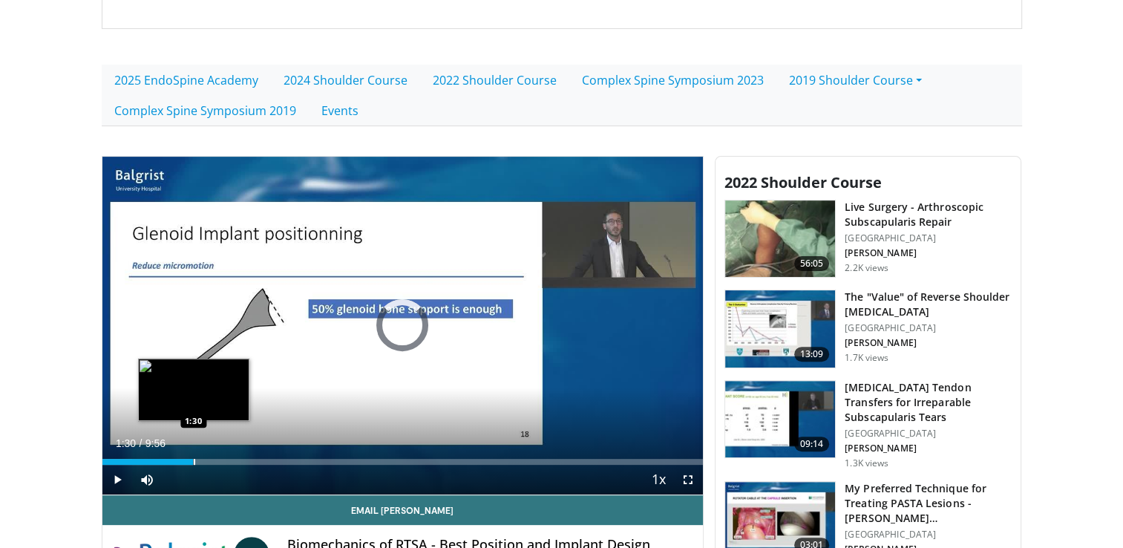
click at [193, 457] on div "Loaded : 15.09% 1:30 1:30" at bounding box center [402, 458] width 601 height 14
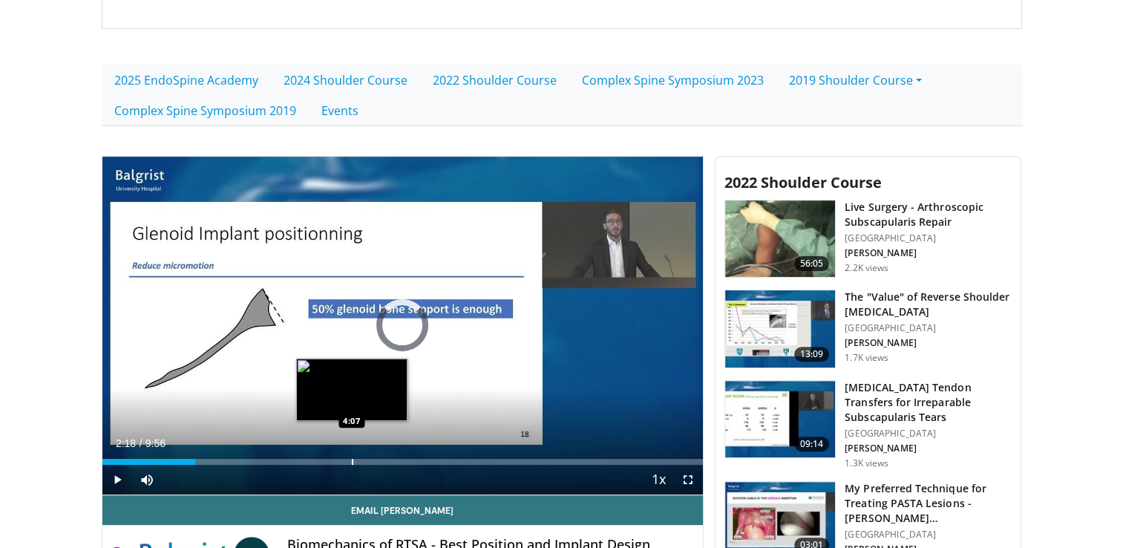
drag, startPoint x: 241, startPoint y: 456, endPoint x: 351, endPoint y: 457, distance: 110.6
click at [351, 457] on div "Loaded : 0.00% 4:07 4:07" at bounding box center [402, 458] width 601 height 14
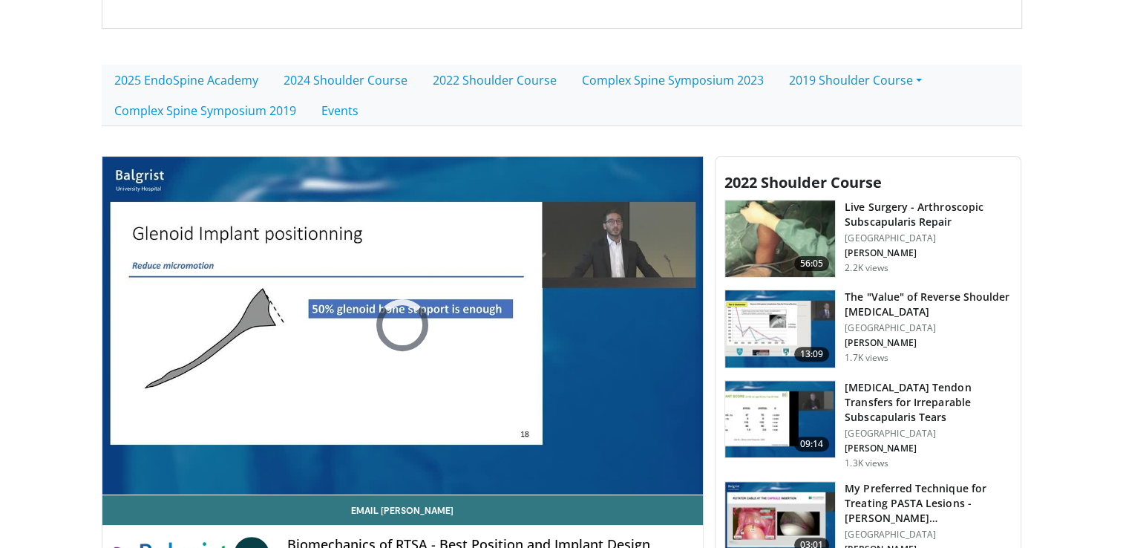
click at [351, 457] on video-js "**********" at bounding box center [402, 326] width 601 height 339
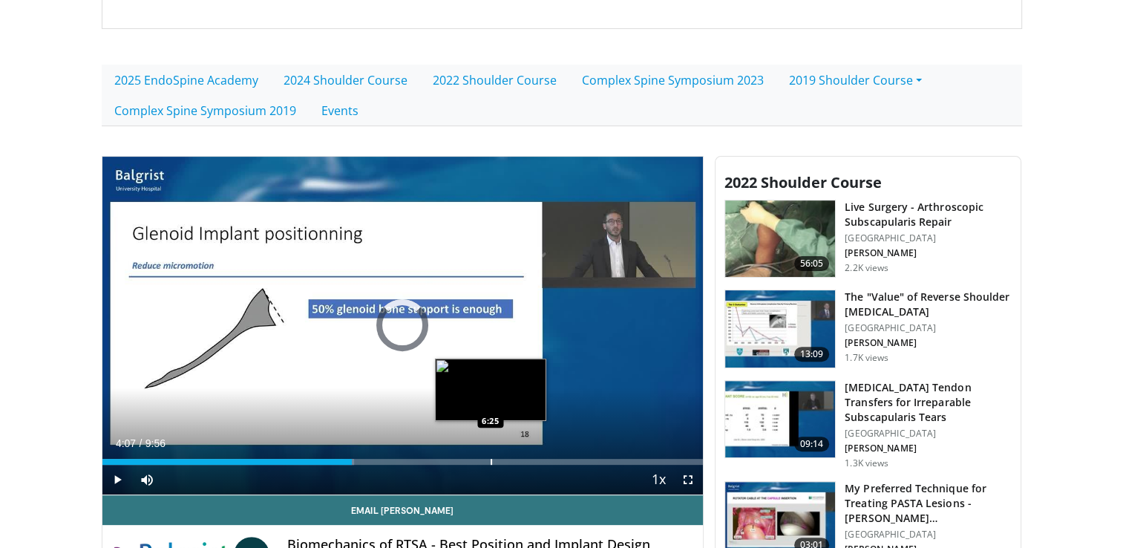
click at [491, 460] on div "Progress Bar" at bounding box center [491, 462] width 1 height 6
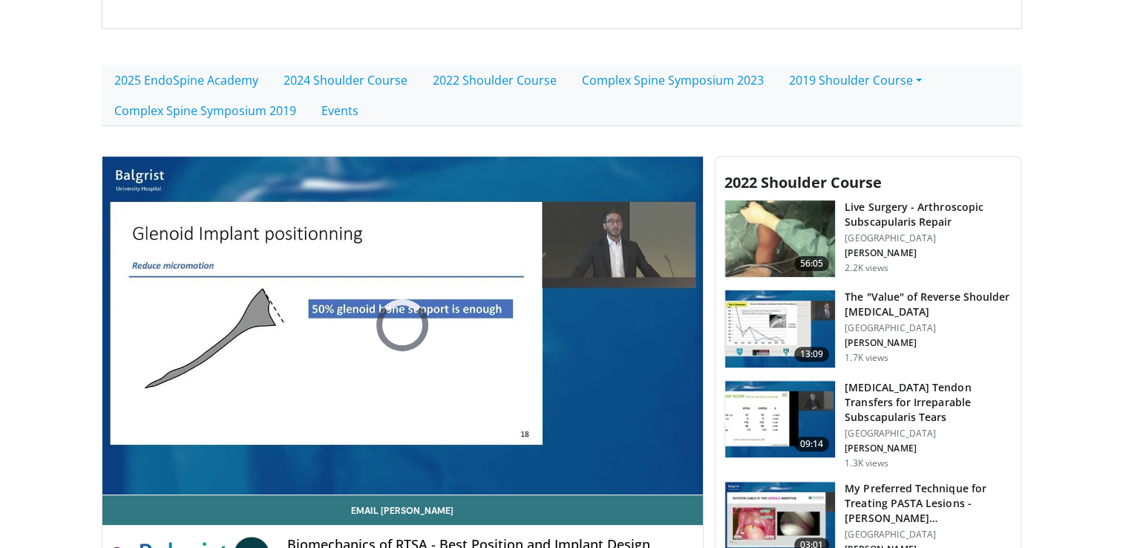
click at [605, 457] on video-js "**********" at bounding box center [402, 326] width 601 height 339
click at [788, 232] on img at bounding box center [780, 238] width 110 height 77
